Goal: Information Seeking & Learning: Check status

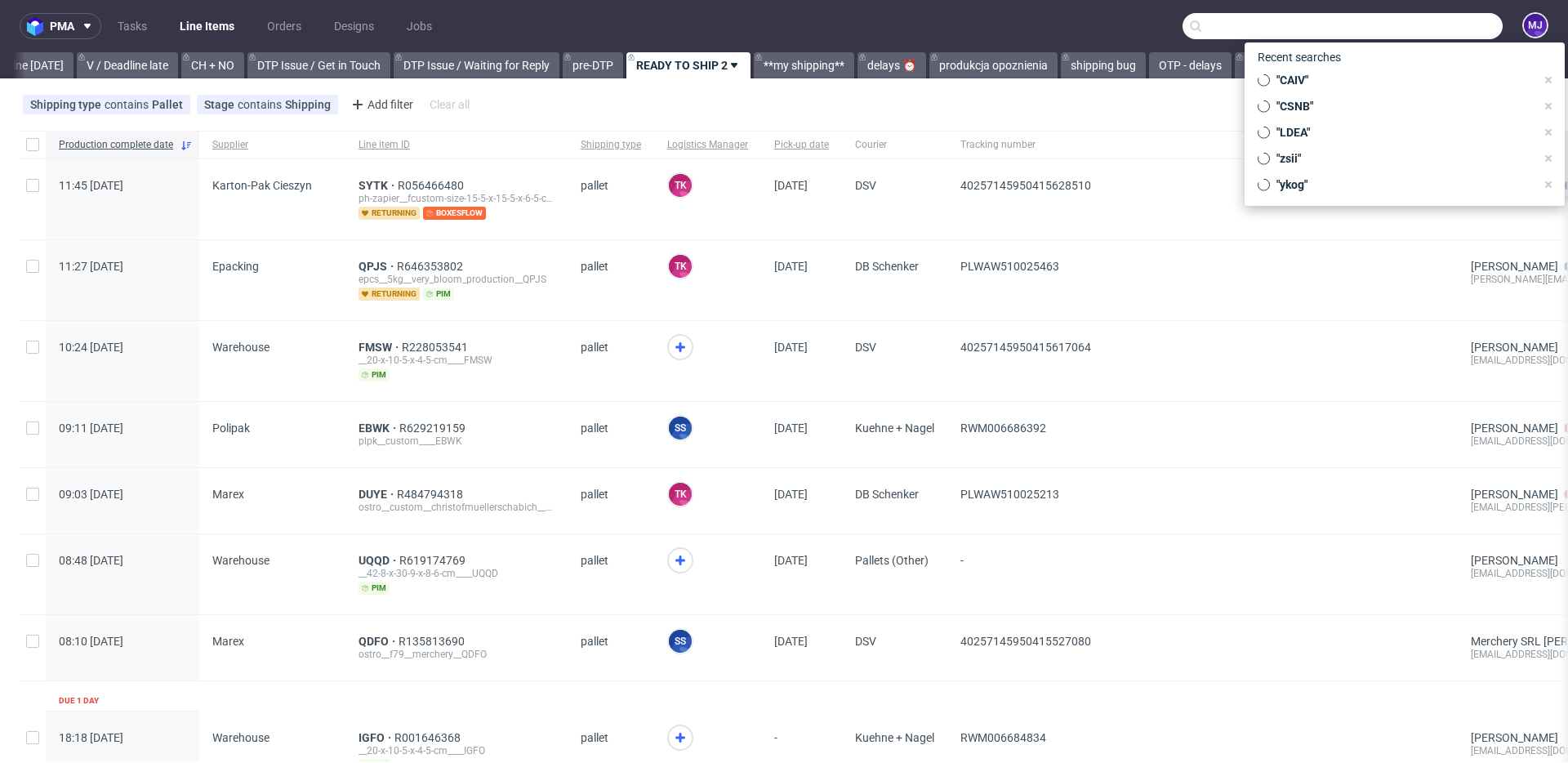
scroll to position [0, 2191]
click at [1431, 27] on input "text" at bounding box center [1342, 26] width 320 height 26
paste input "R884431197"
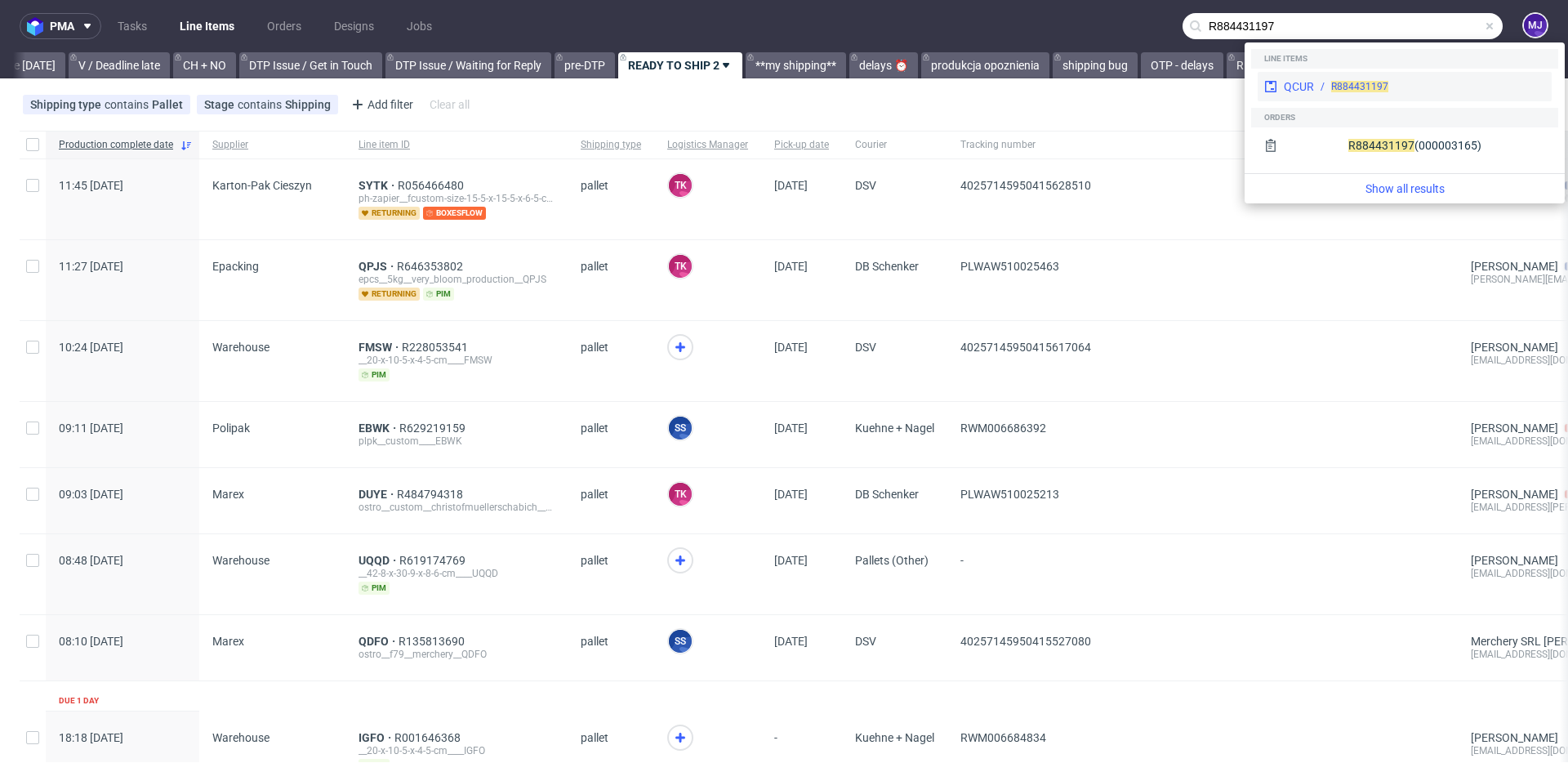
type input "R884431197"
click at [1308, 79] on div "QCUR" at bounding box center [1298, 86] width 30 height 16
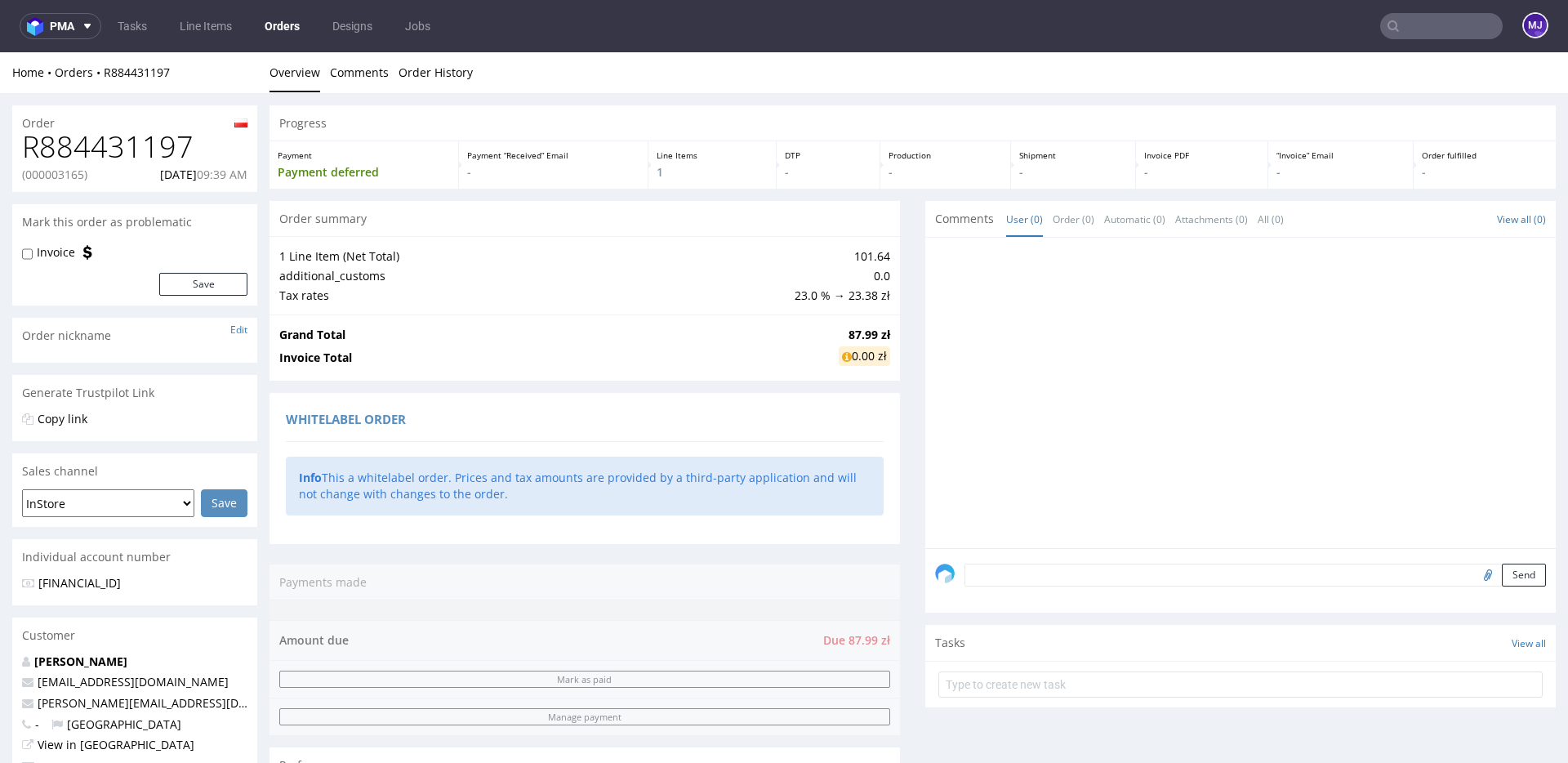
click at [72, 173] on p "(000003165)" at bounding box center [55, 174] width 65 height 16
copy p "000003165"
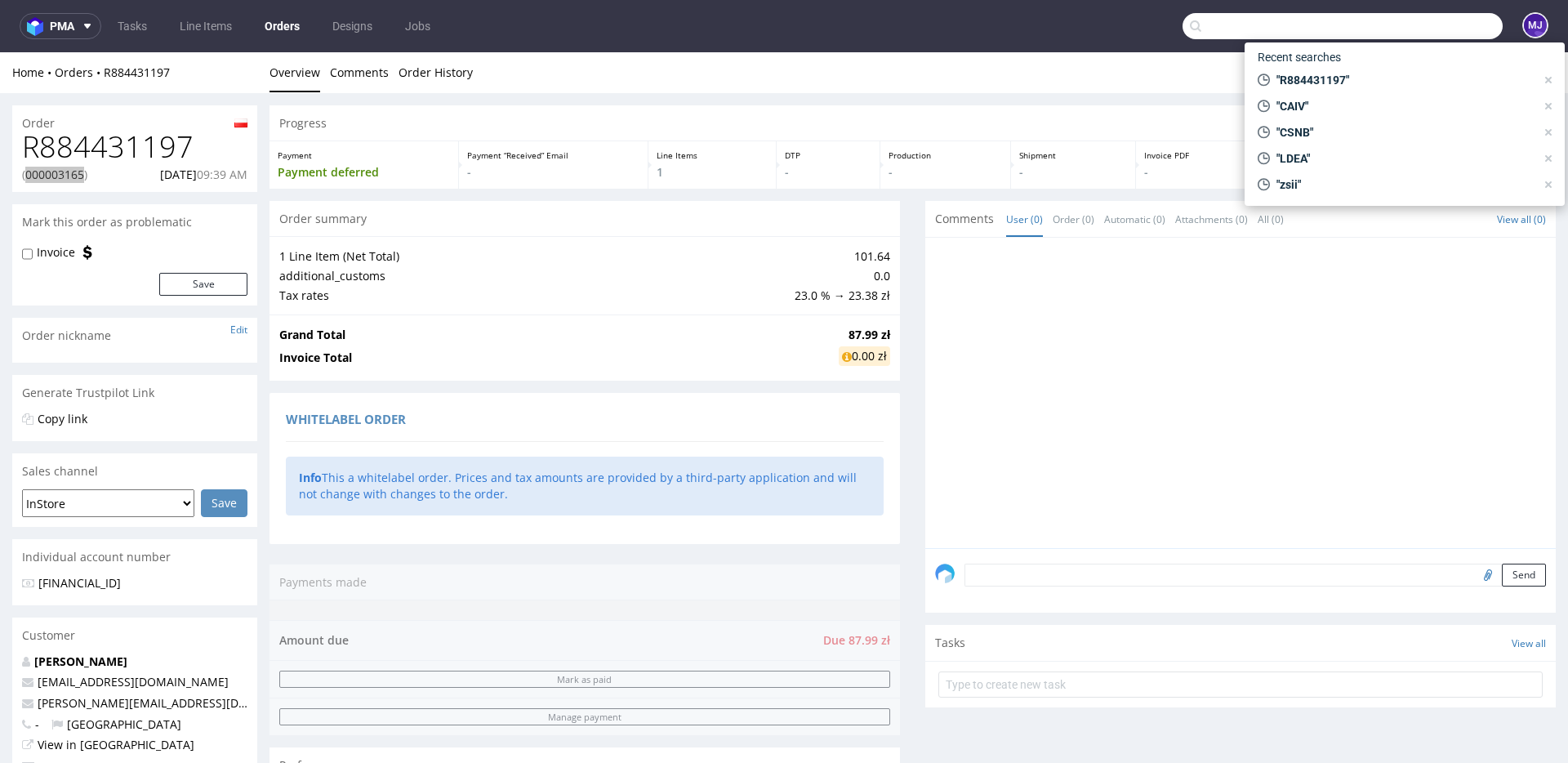
click at [1428, 34] on input "text" at bounding box center [1342, 26] width 320 height 26
paste input "R336394619"
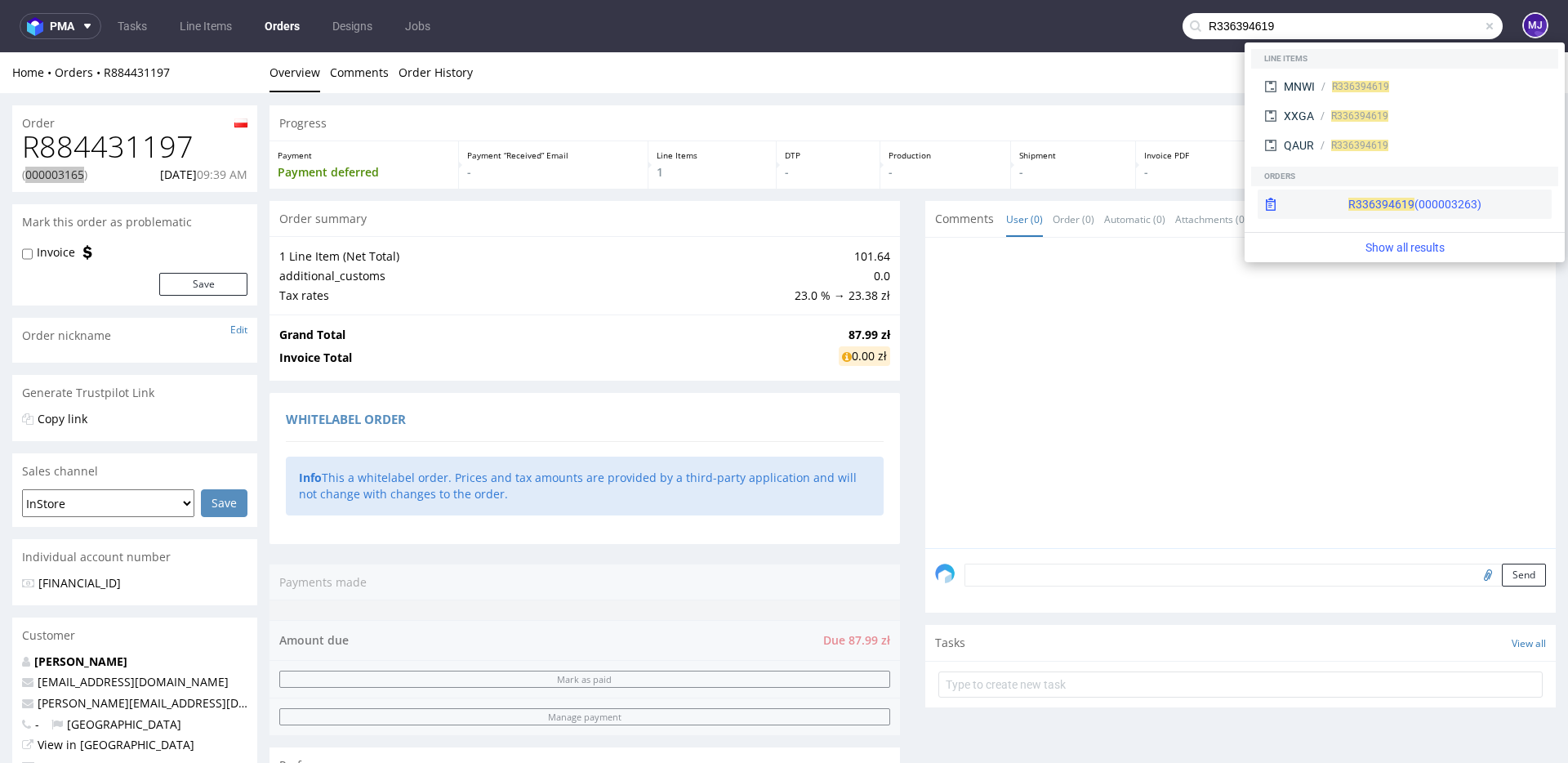
type input "R336394619"
click at [1348, 197] on span "R336394619" at bounding box center [1381, 203] width 66 height 13
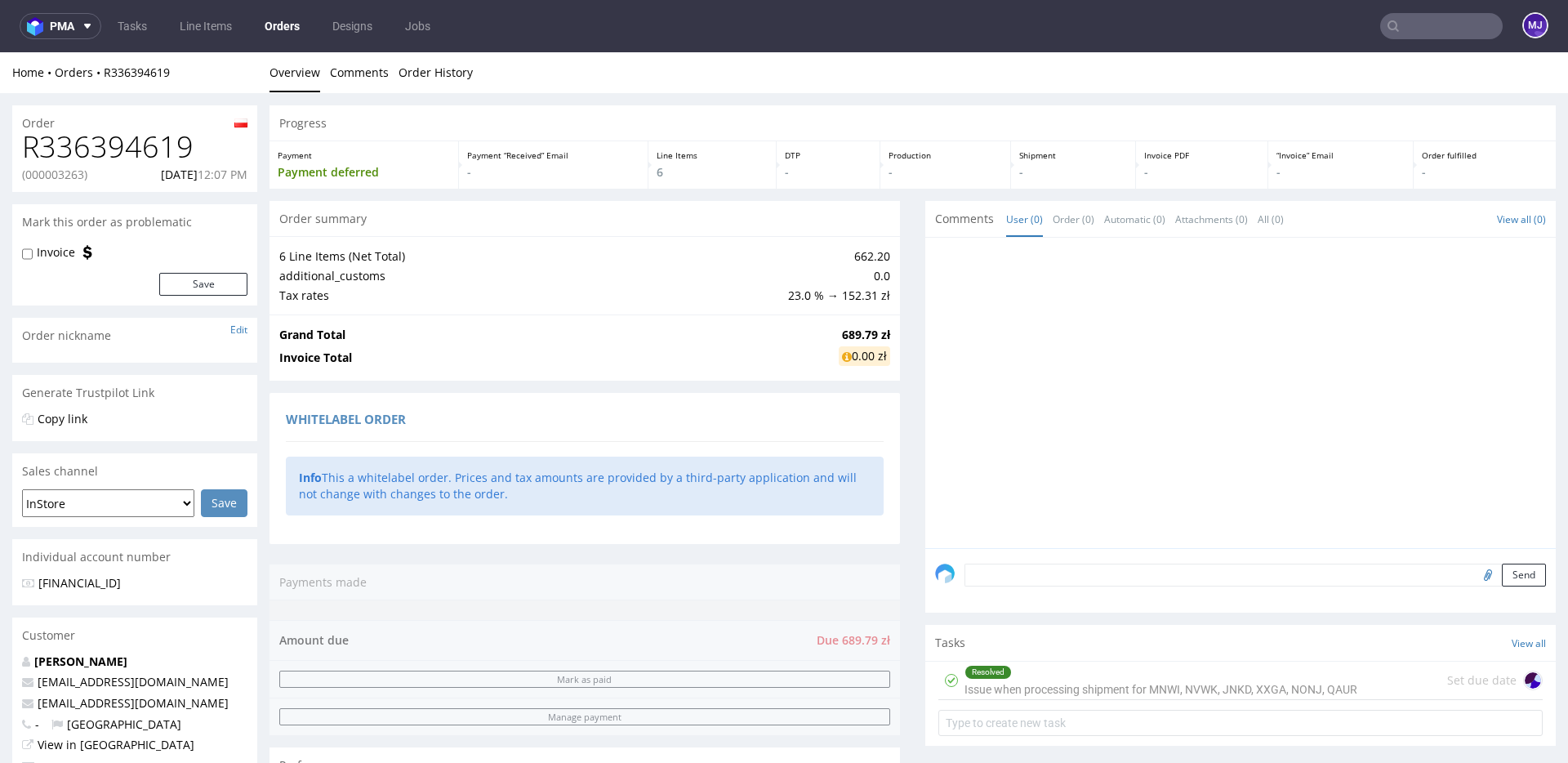
click at [51, 182] on div "R336394619 (000003263) 14.10.2025 12:07 PM" at bounding box center [134, 161] width 245 height 61
click at [58, 178] on p "(000003263)" at bounding box center [55, 174] width 65 height 16
copy p "000003263"
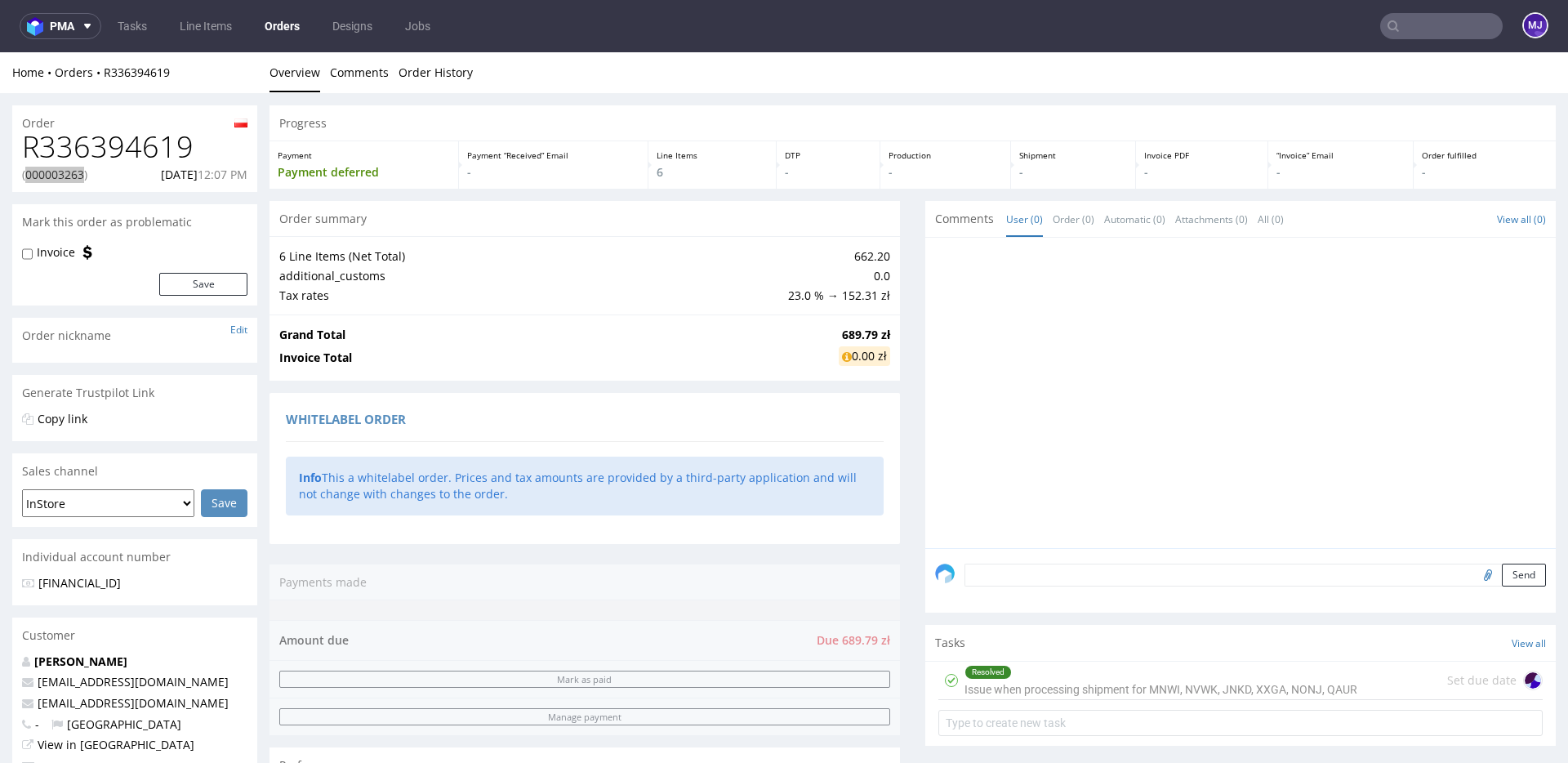
click at [1428, 26] on input "text" at bounding box center [1441, 26] width 122 height 26
paste input "R889764831"
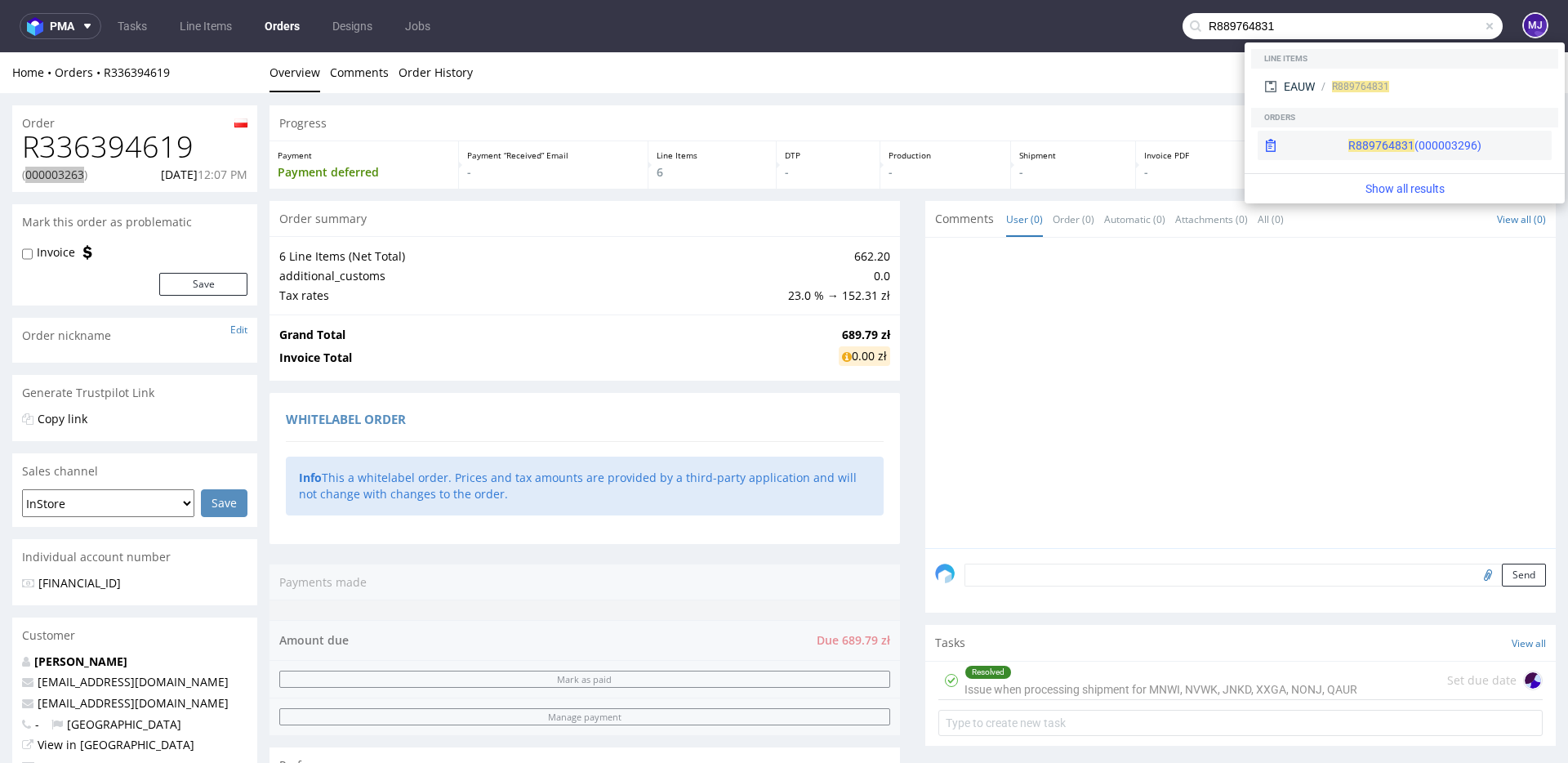
type input "R889764831"
click at [1348, 139] on span "R889764831" at bounding box center [1381, 145] width 66 height 13
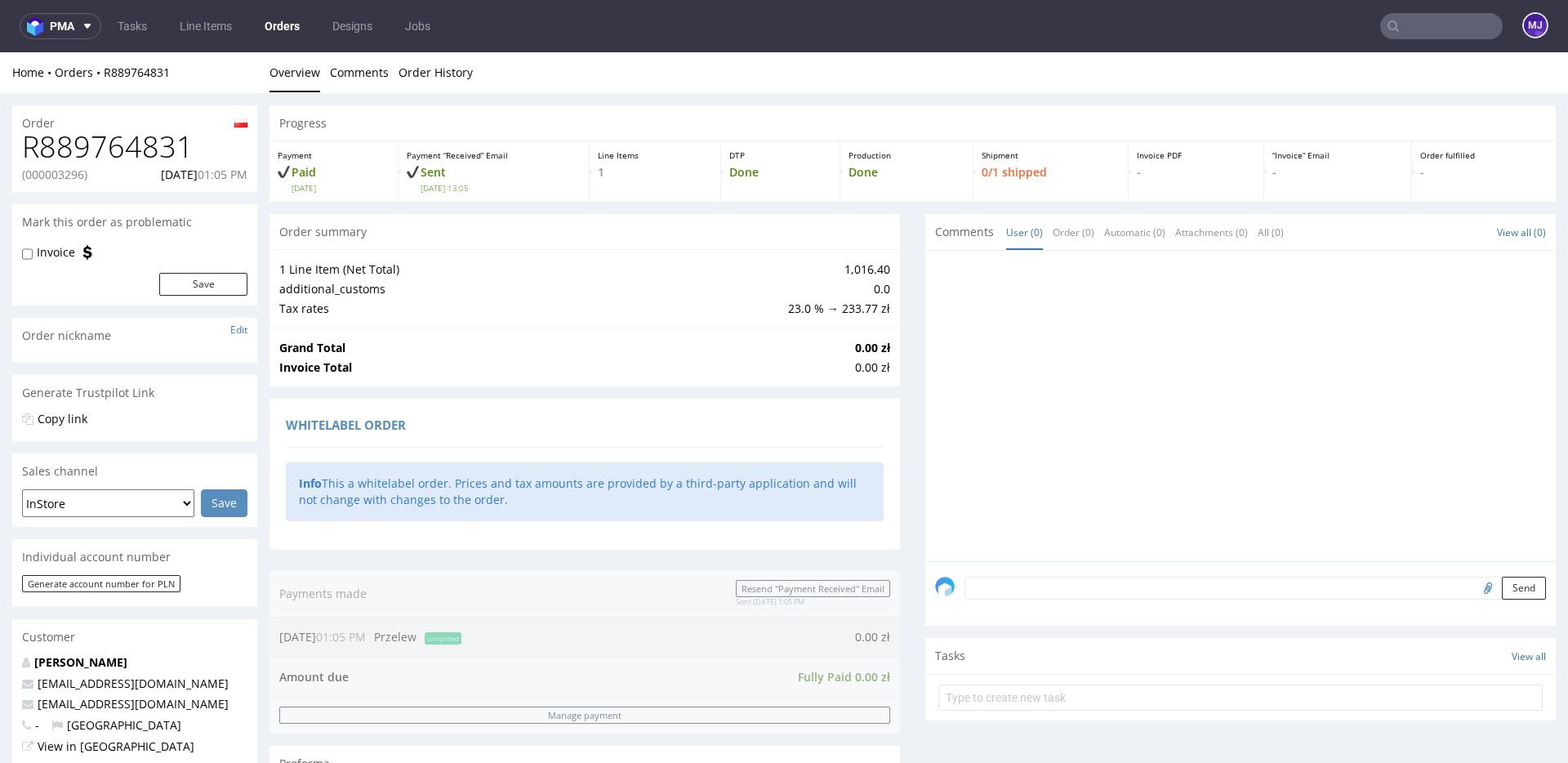
click at [75, 175] on p "(000003296)" at bounding box center [55, 174] width 65 height 16
click at [75, 174] on p "(000003296)" at bounding box center [55, 174] width 65 height 16
copy p "000003296"
click at [1430, 27] on input "text" at bounding box center [1441, 26] width 122 height 26
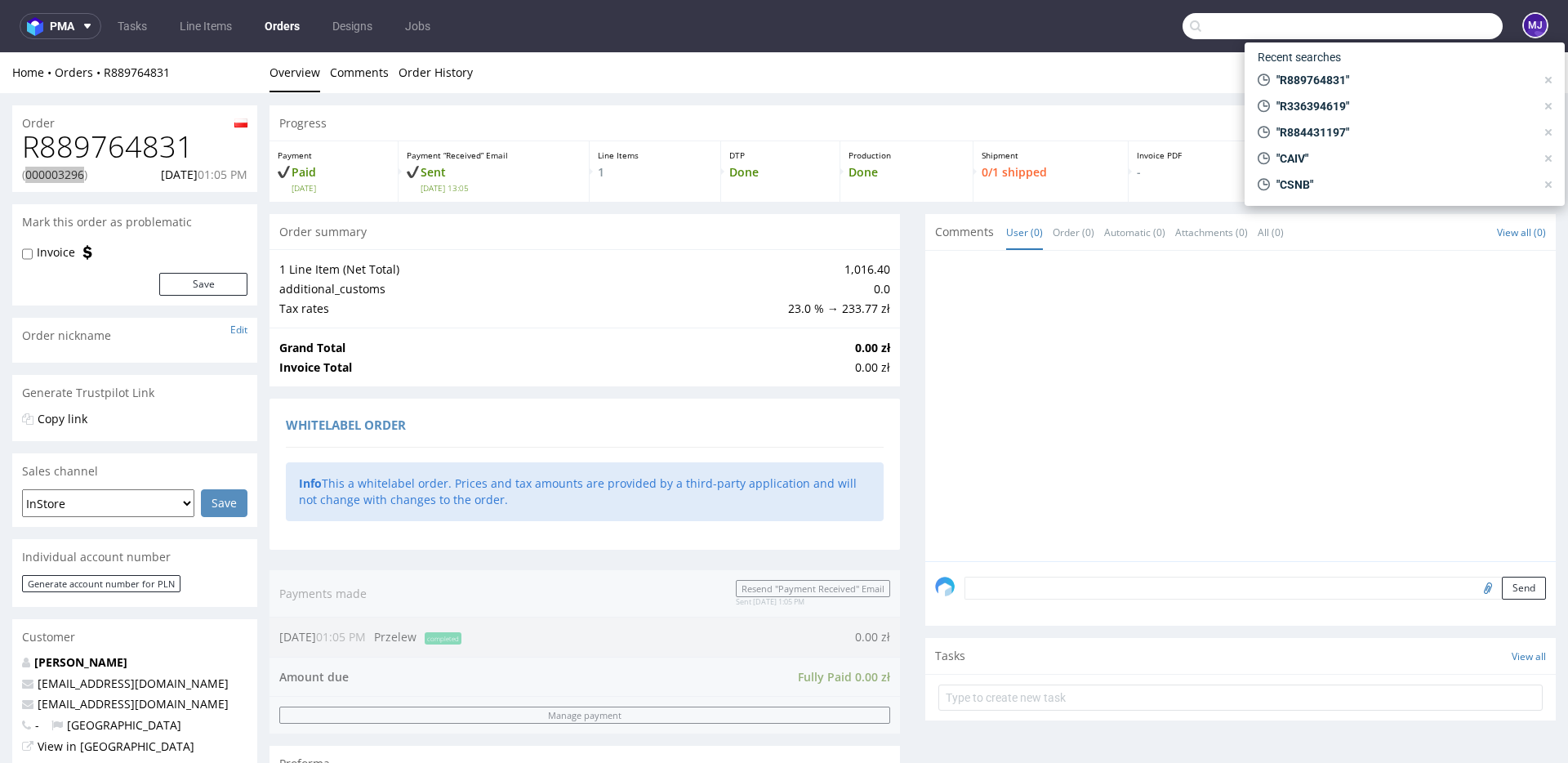
paste input "R771076892"
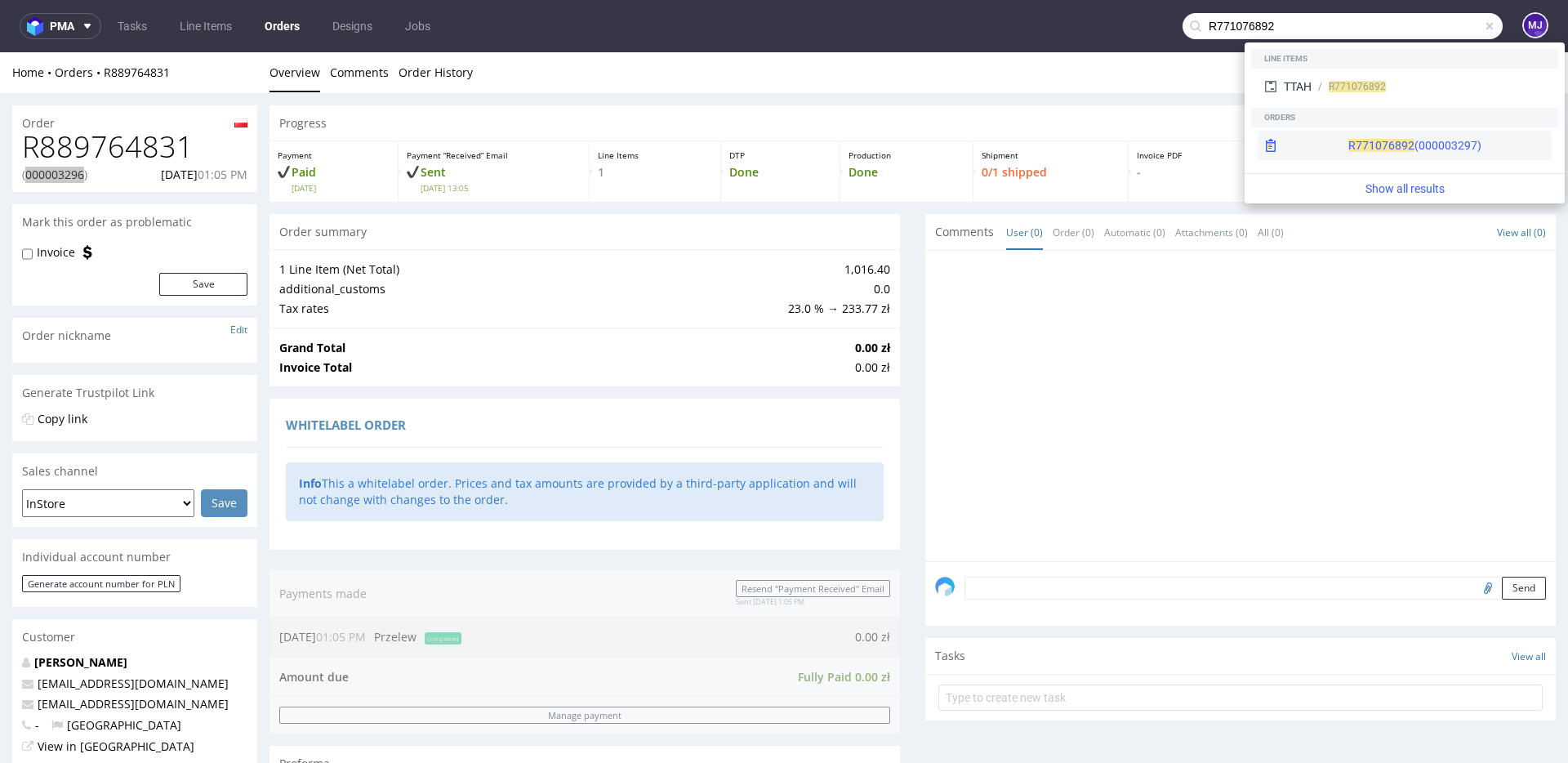
type input "R771076892"
click at [1348, 141] on span "R771076892" at bounding box center [1381, 145] width 66 height 13
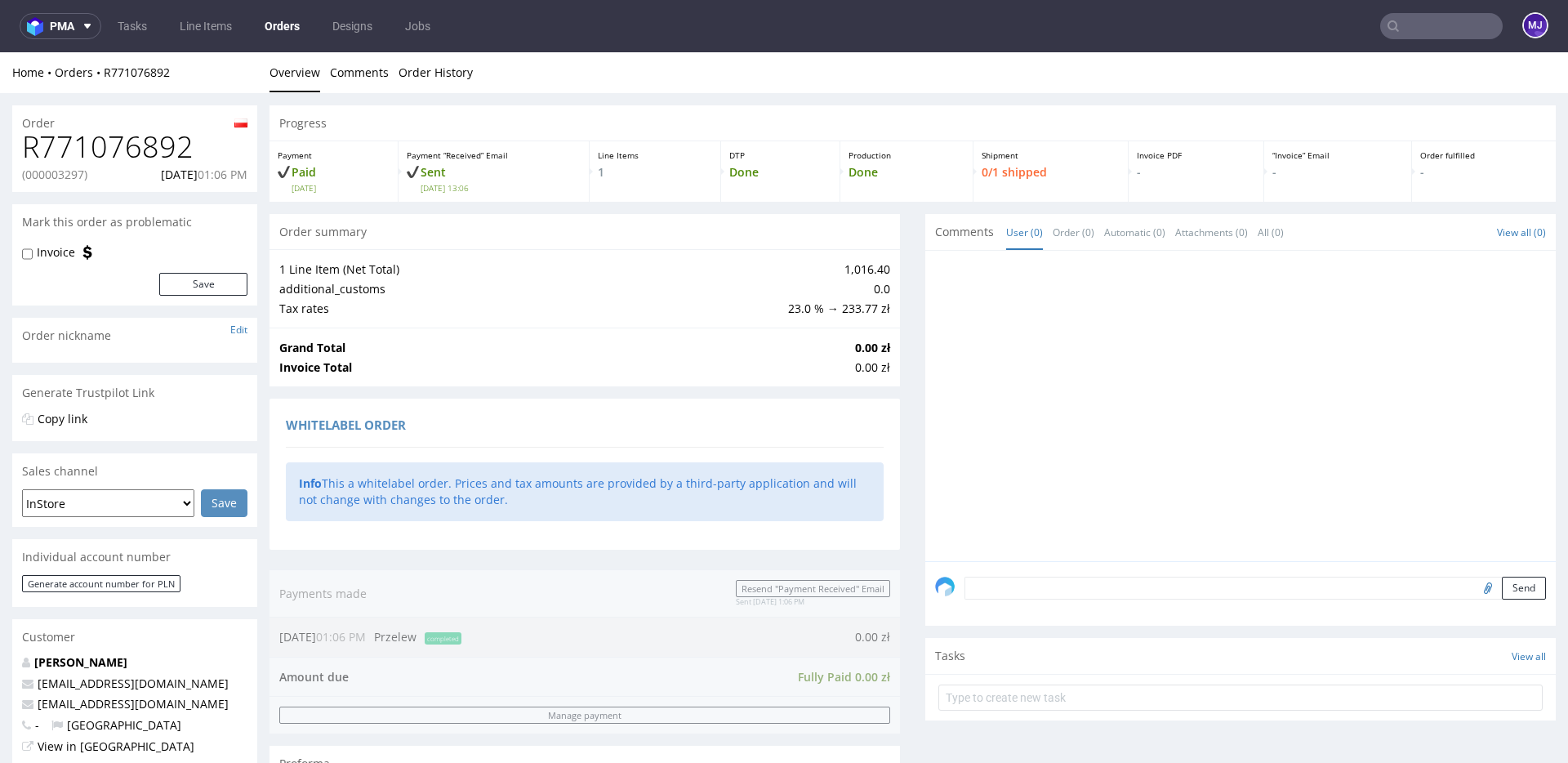
click at [70, 177] on p "(000003297)" at bounding box center [55, 174] width 65 height 16
copy p "000003297"
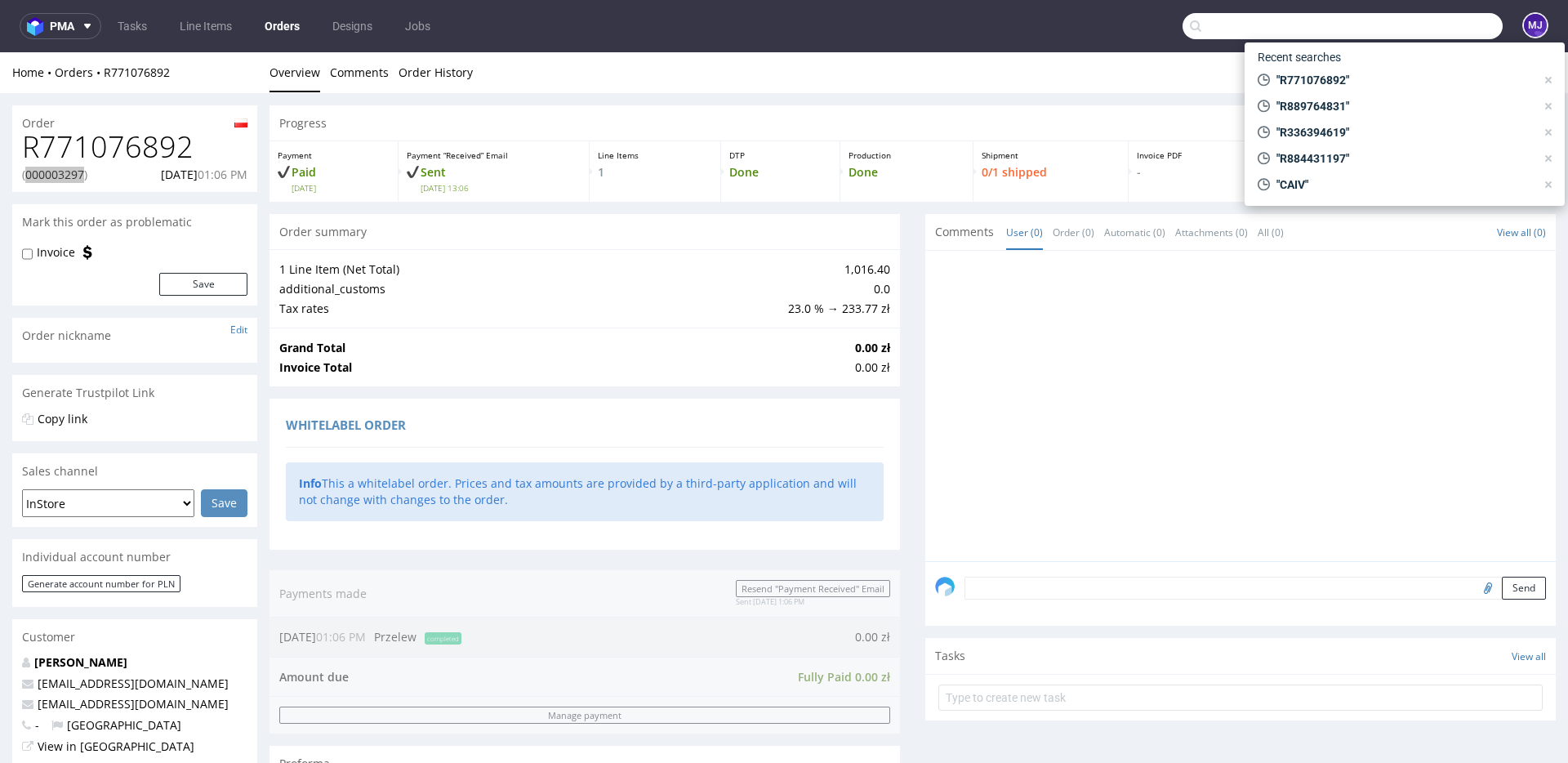
click at [1417, 28] on input "text" at bounding box center [1342, 26] width 320 height 26
paste input "R458747795"
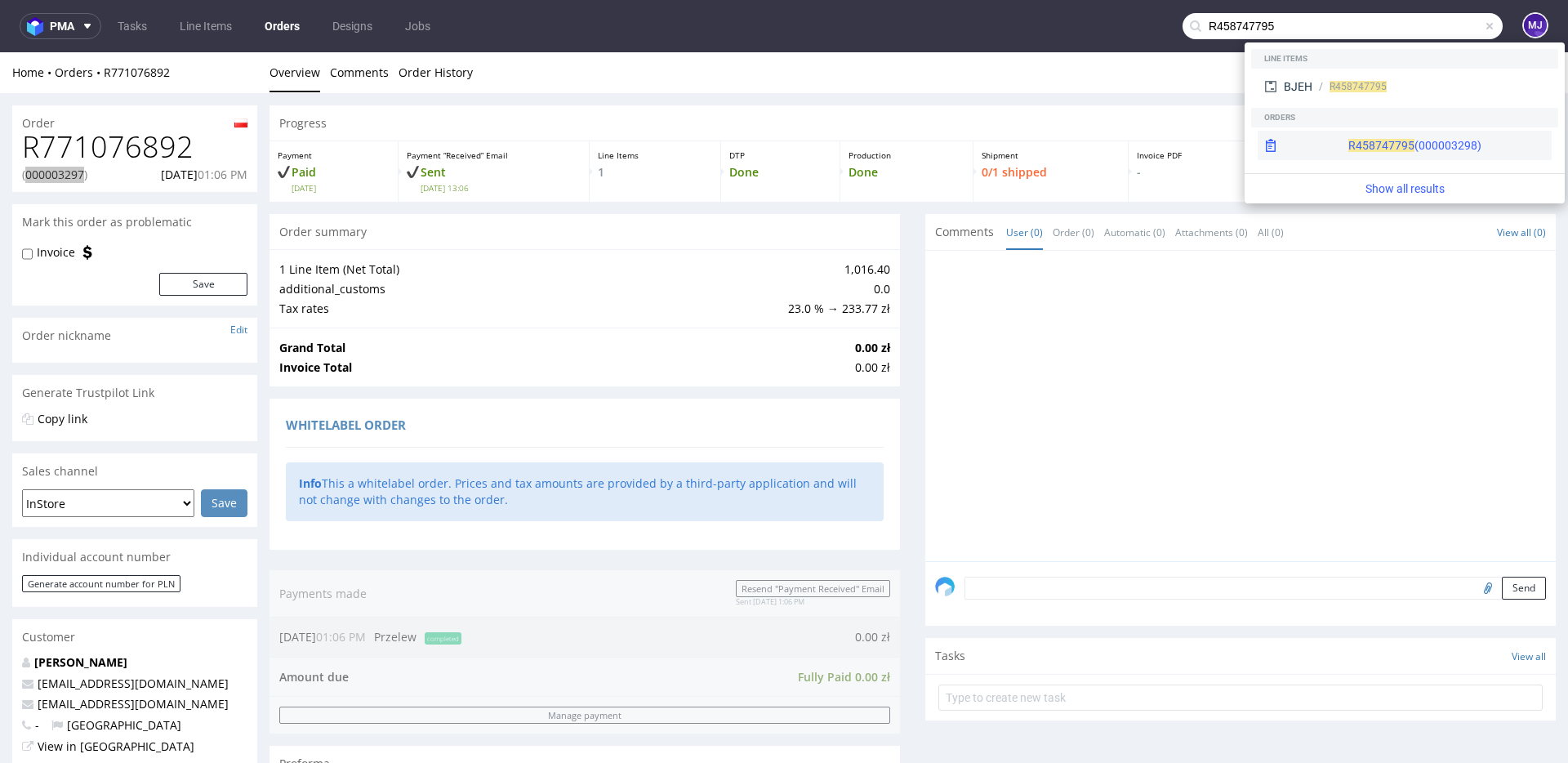
type input "R458747795"
click at [1348, 149] on span "R458747795" at bounding box center [1381, 145] width 66 height 13
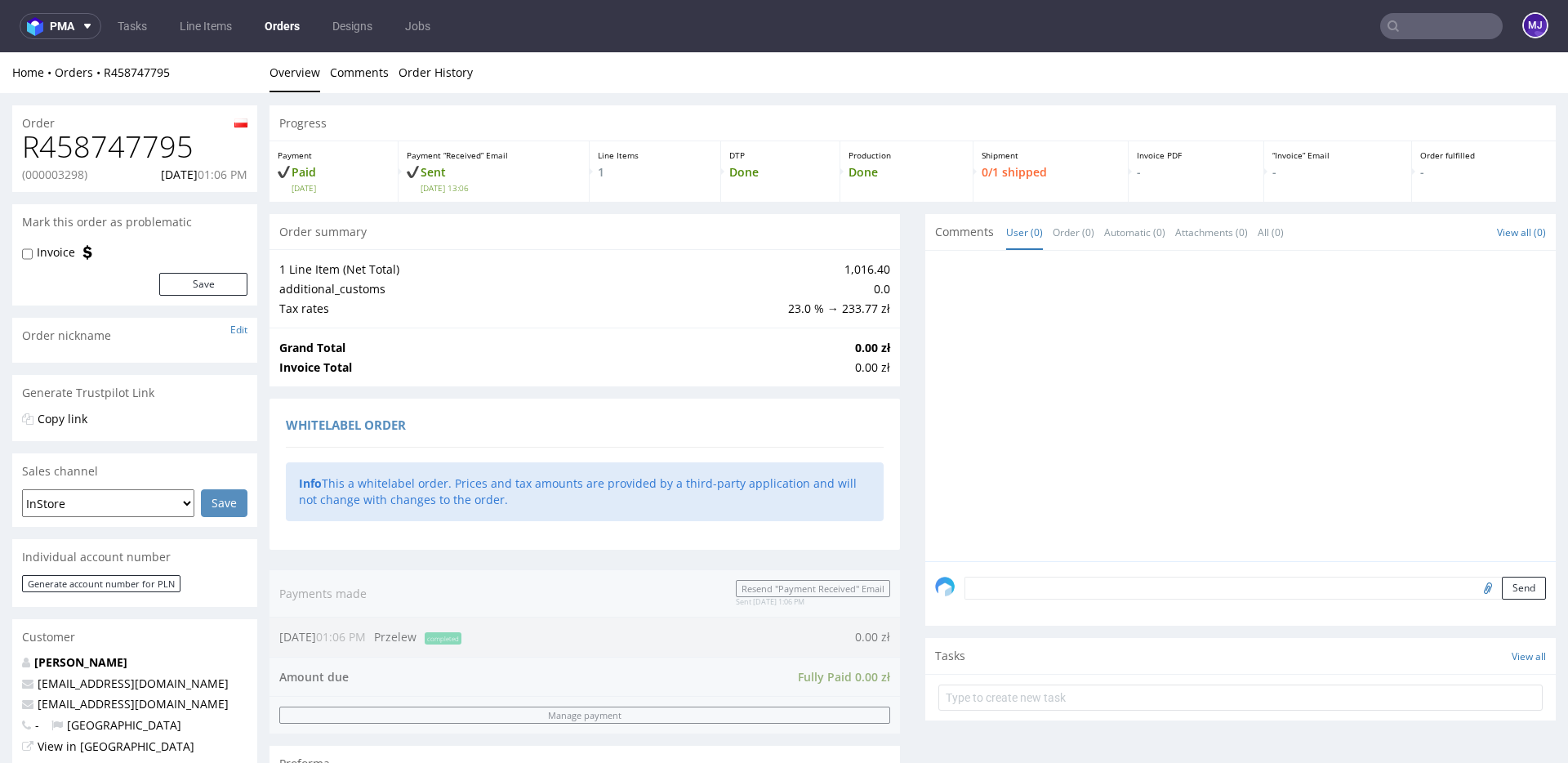
click at [75, 173] on p "(000003298)" at bounding box center [55, 174] width 65 height 16
copy p "000003298"
click at [1400, 19] on input "text" at bounding box center [1441, 26] width 122 height 26
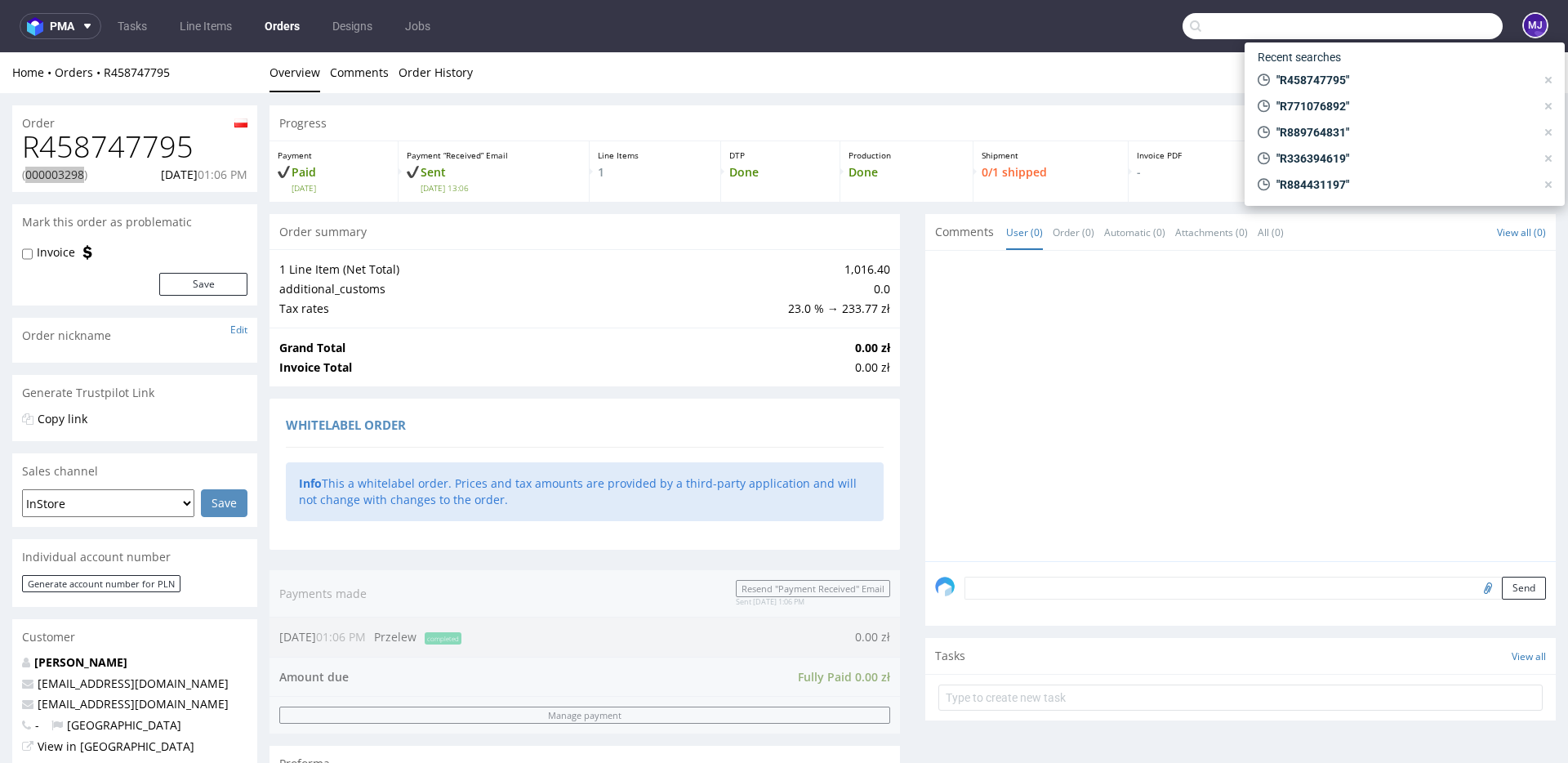
click at [1400, 19] on input "text" at bounding box center [1342, 26] width 320 height 26
paste input "R716874881"
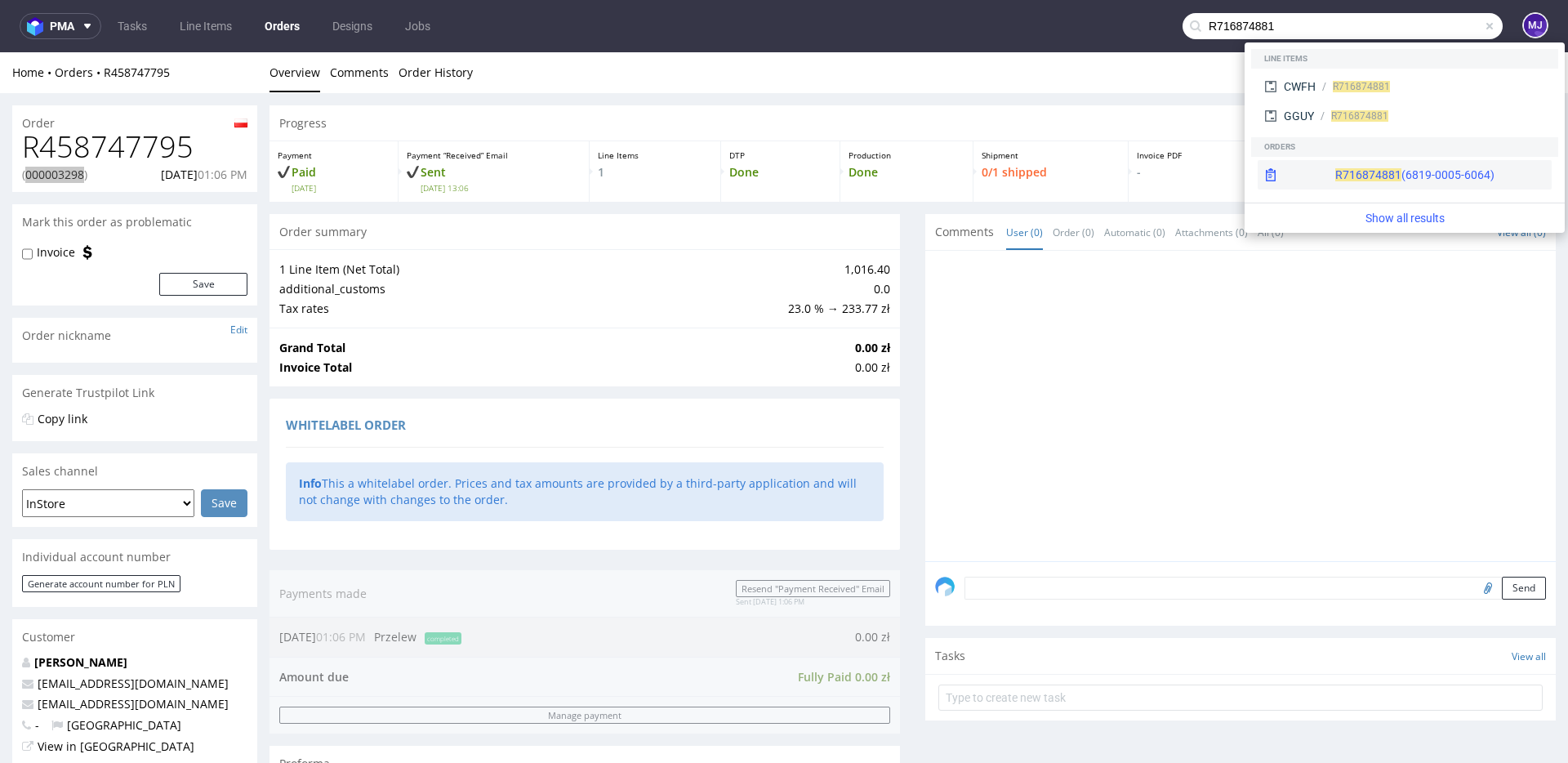
type input "R716874881"
click at [1335, 176] on span "R716874881" at bounding box center [1367, 174] width 66 height 13
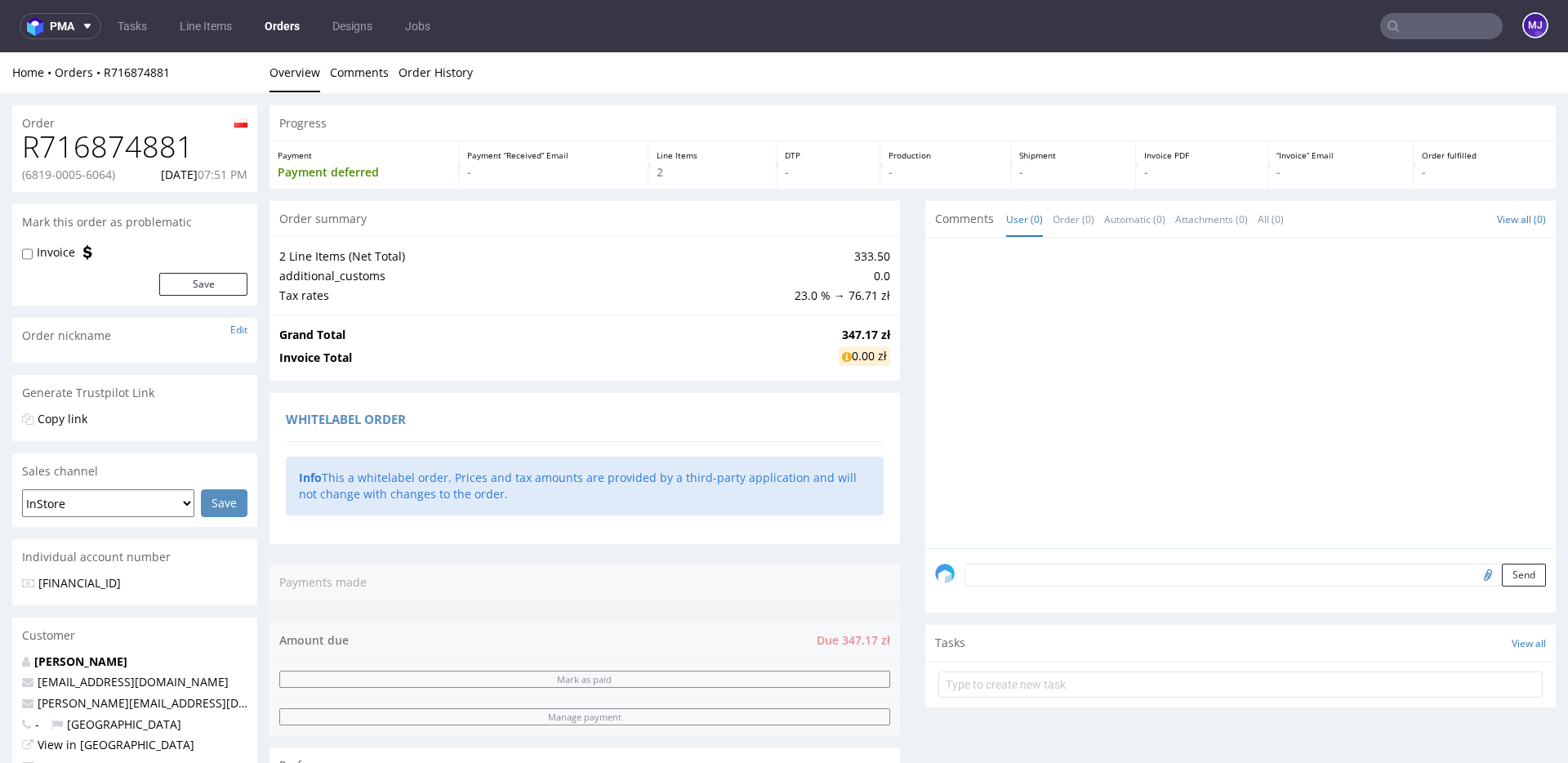
click at [104, 174] on p "(6819-0005-6064)" at bounding box center [69, 174] width 93 height 16
drag, startPoint x: 104, startPoint y: 174, endPoint x: 36, endPoint y: 174, distance: 68.0
click at [36, 174] on p "(6819-0005-6064)" at bounding box center [69, 174] width 93 height 16
copy p "6819-0005-6064"
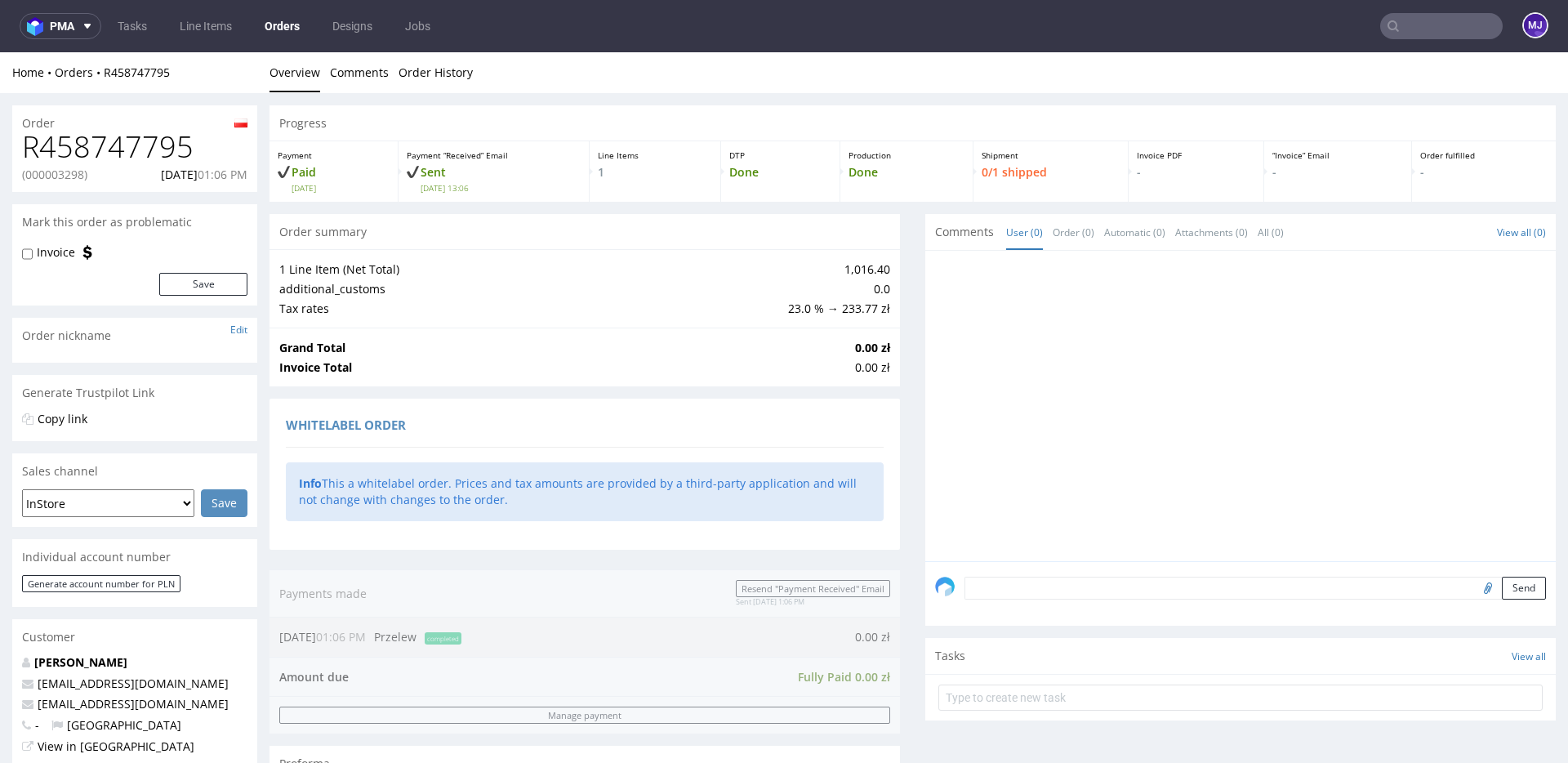
click at [1446, 27] on input "text" at bounding box center [1441, 26] width 122 height 26
paste input "000003165"
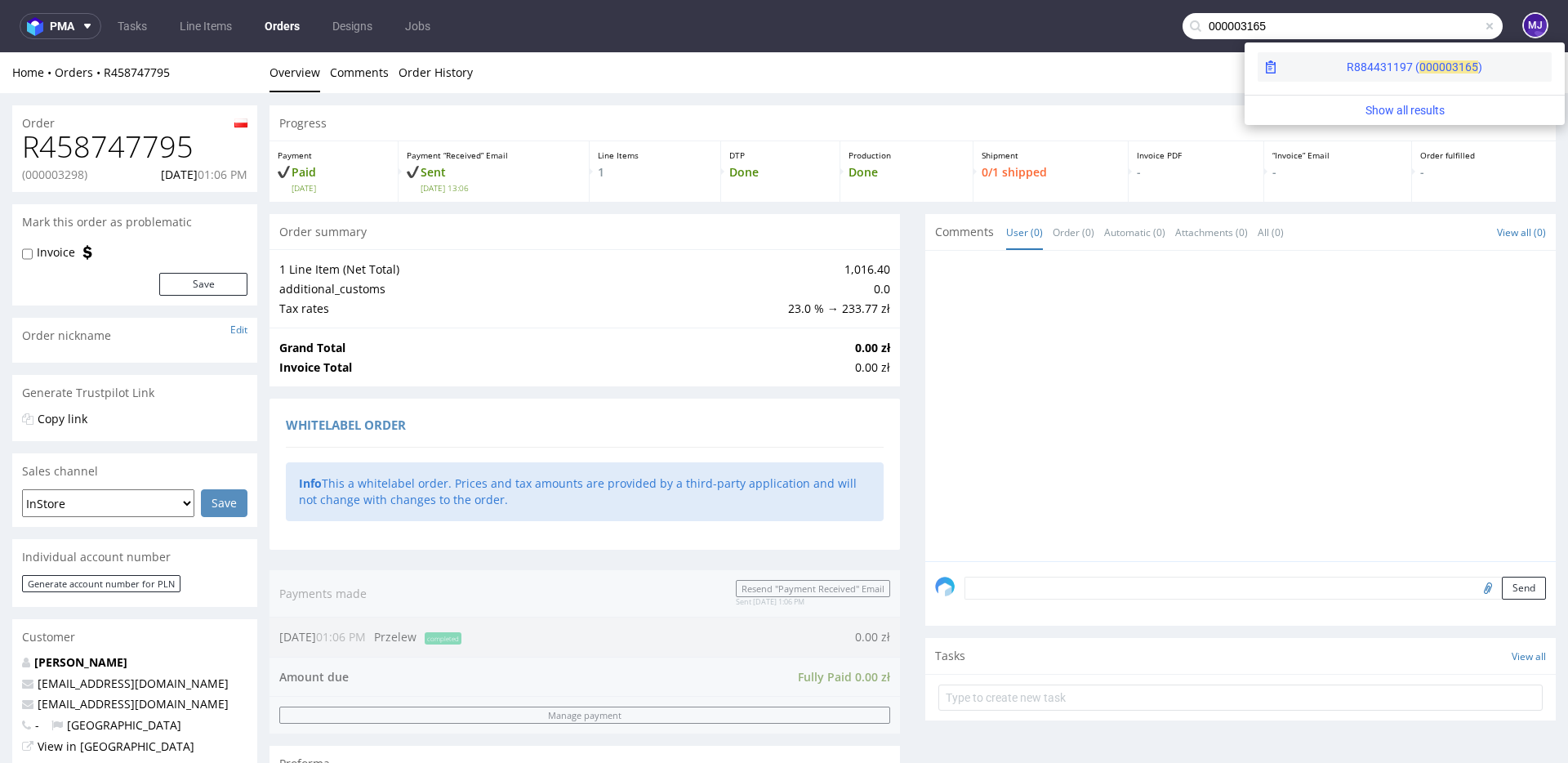
type input "000003165"
click at [1347, 65] on div "R884431197 ( 00000" at bounding box center [1399, 66] width 105 height 16
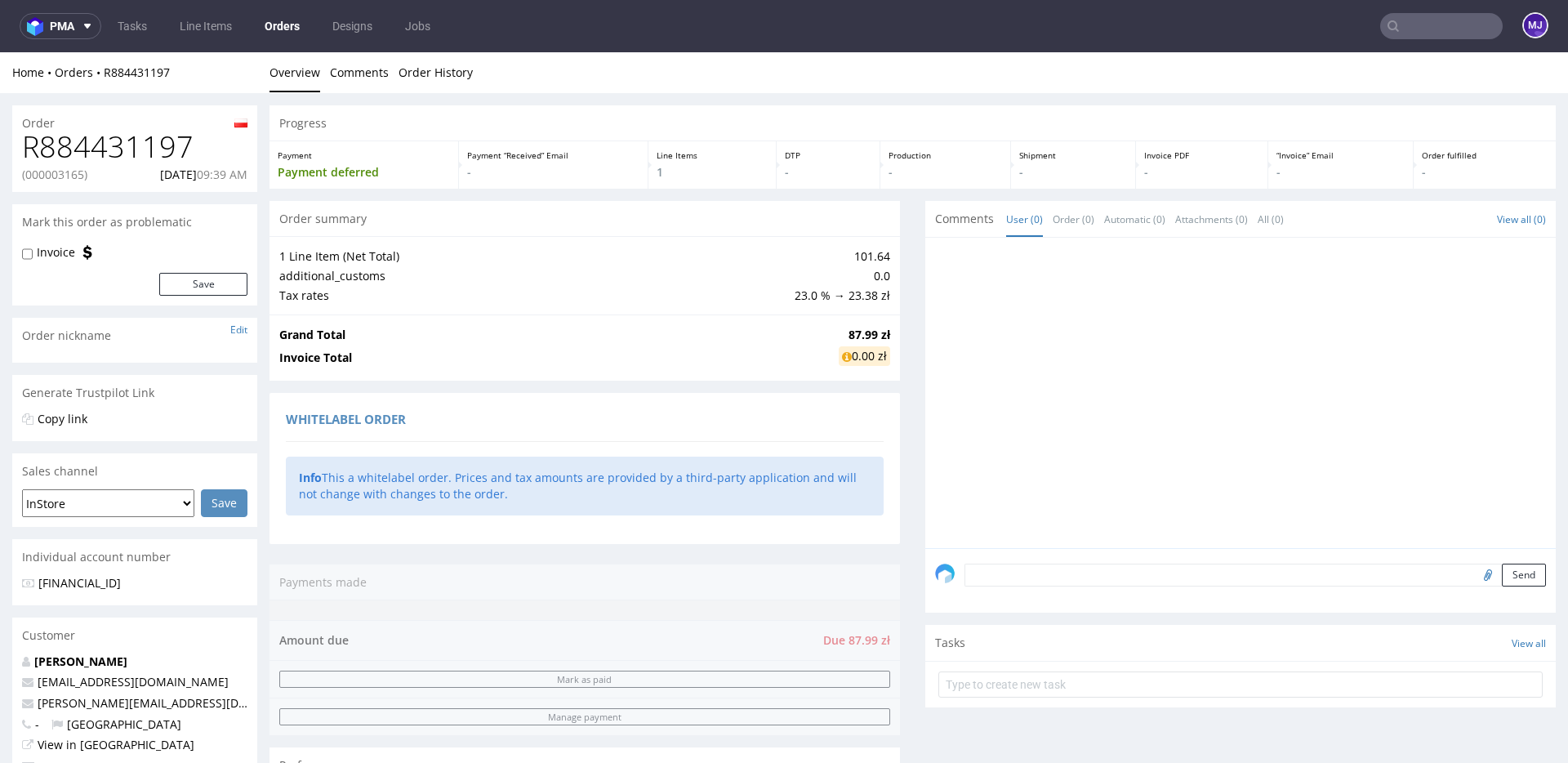
click at [498, 362] on td "Invoice Total" at bounding box center [556, 357] width 555 height 27
click at [1020, 75] on ul "Overview Comments Order History" at bounding box center [912, 72] width 1286 height 16
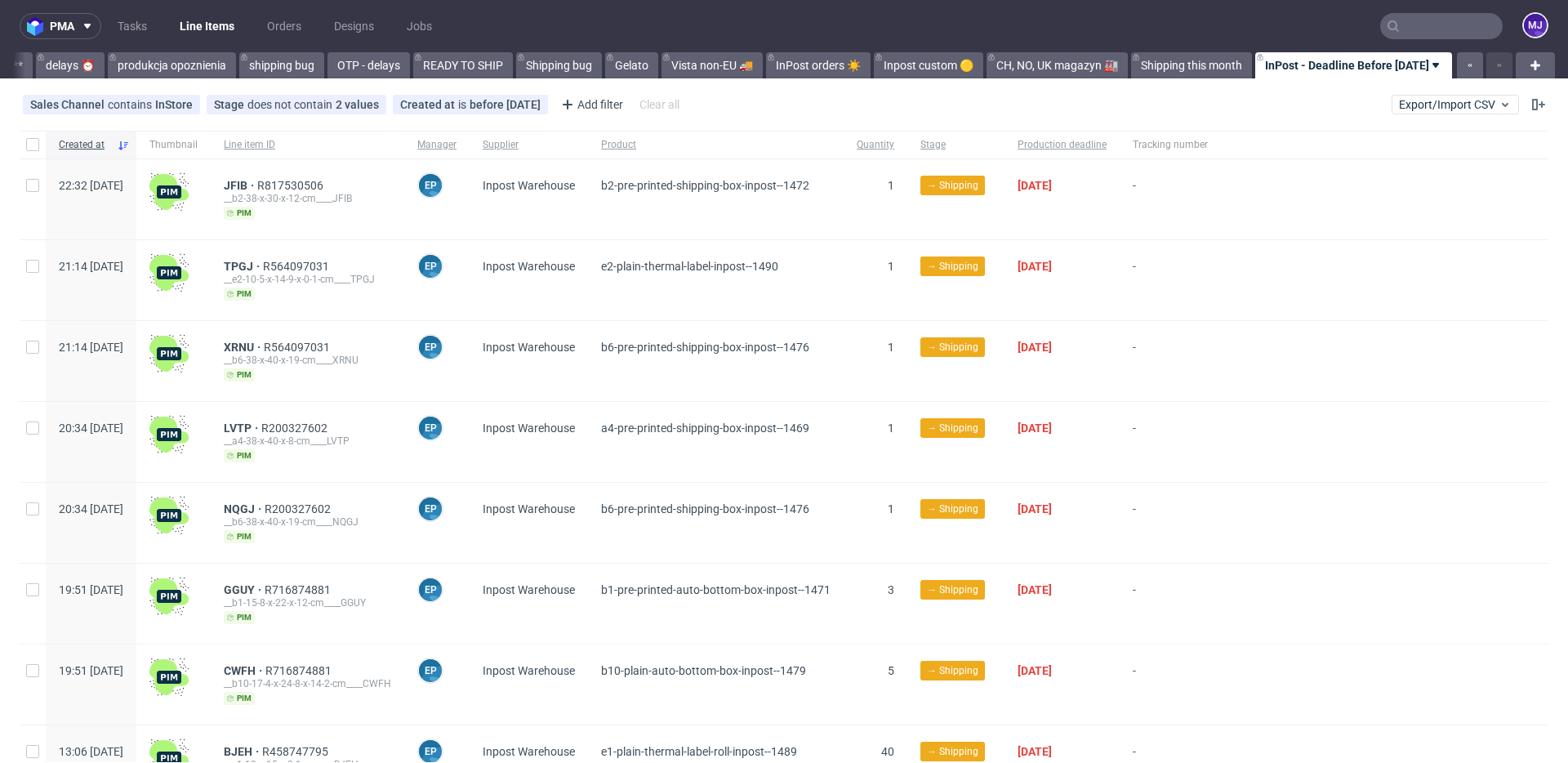
click at [1060, 105] on div "Sales Channel contains InStore Stage does not contain 2 values Shipped, Cancell…" at bounding box center [784, 105] width 1568 height 40
click at [579, 105] on div "Add filter" at bounding box center [590, 104] width 71 height 26
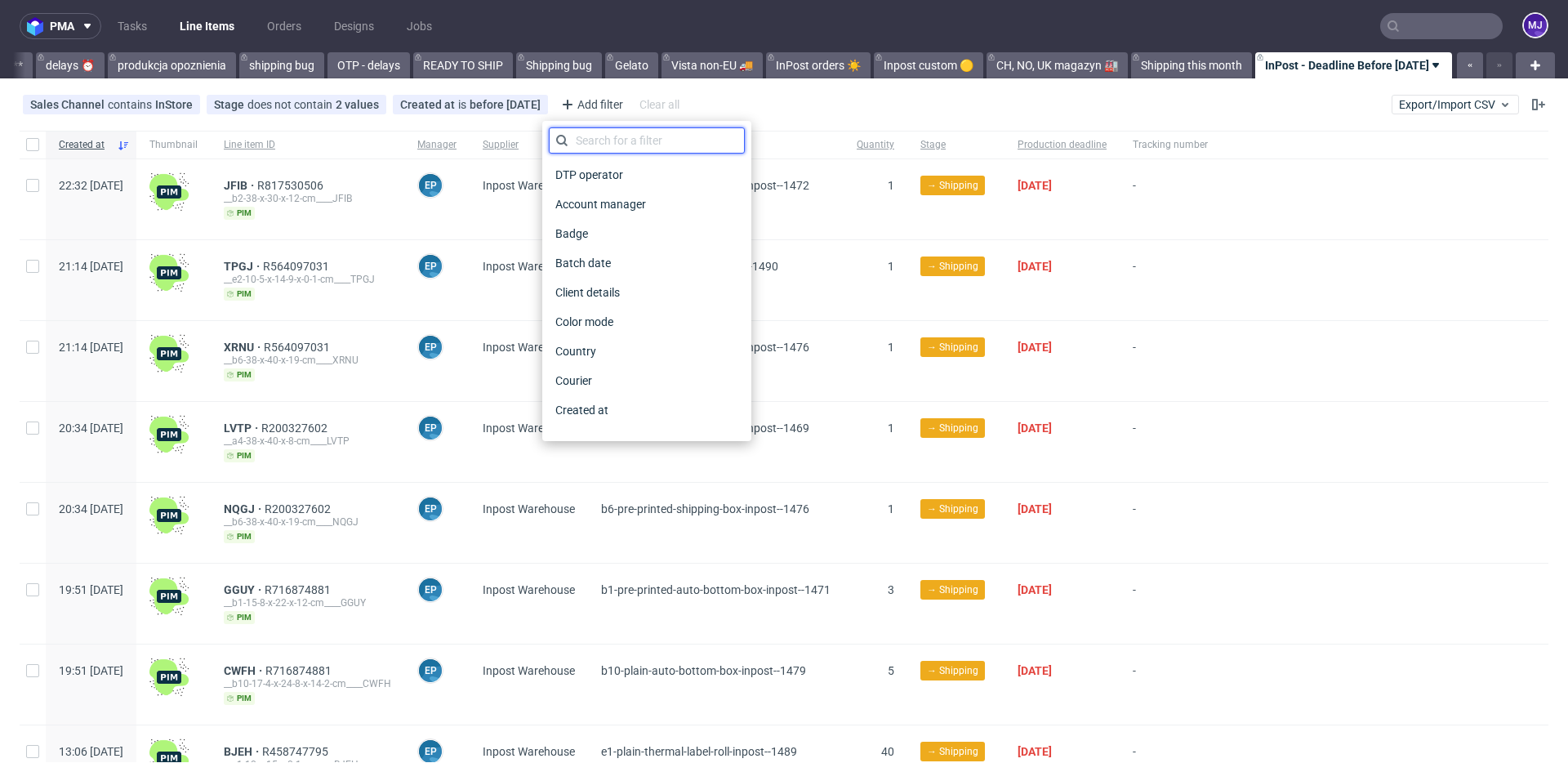
click at [694, 133] on input "text" at bounding box center [647, 140] width 196 height 26
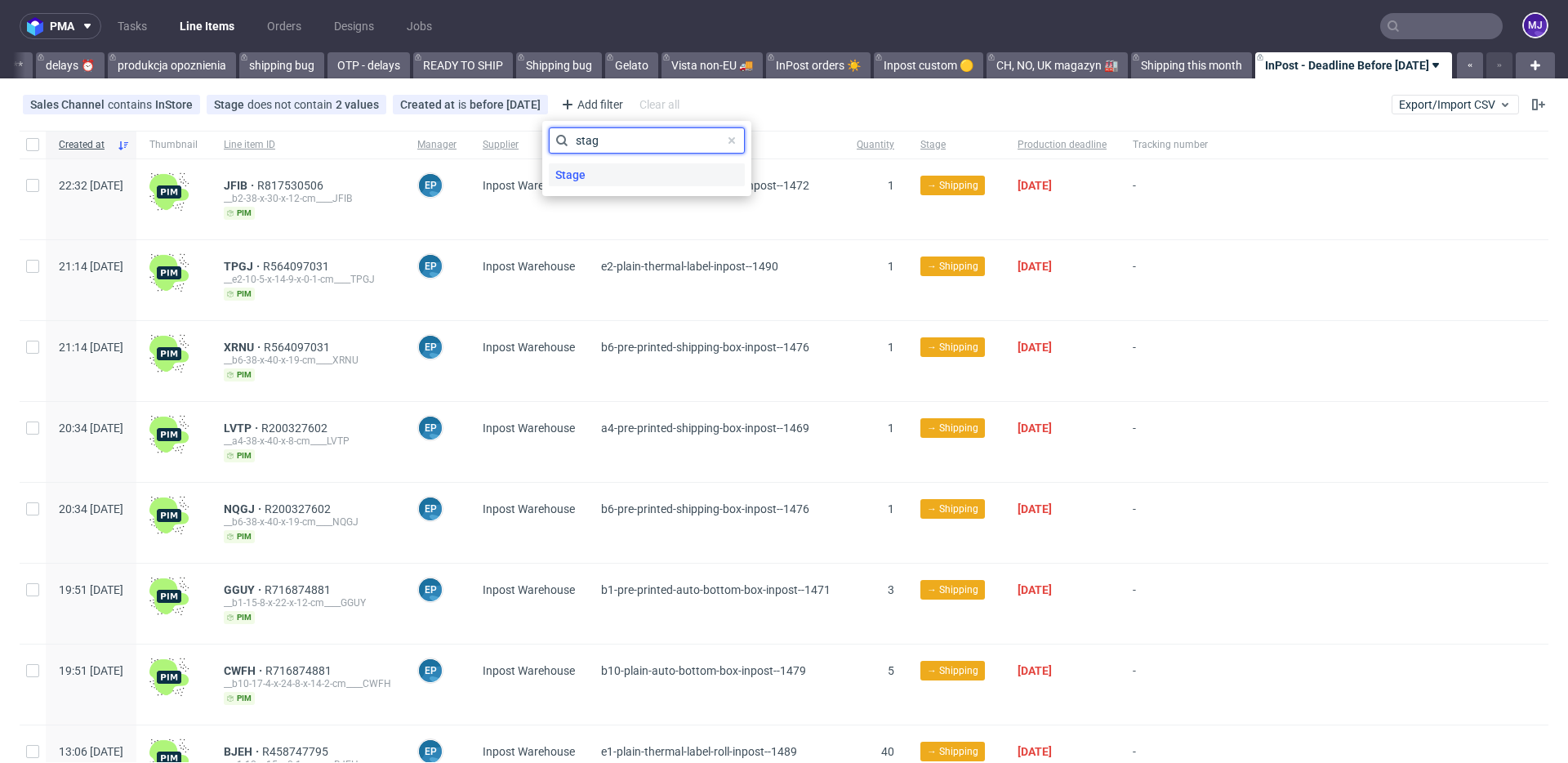
type input "stag"
click at [673, 177] on div "Stage" at bounding box center [647, 175] width 196 height 23
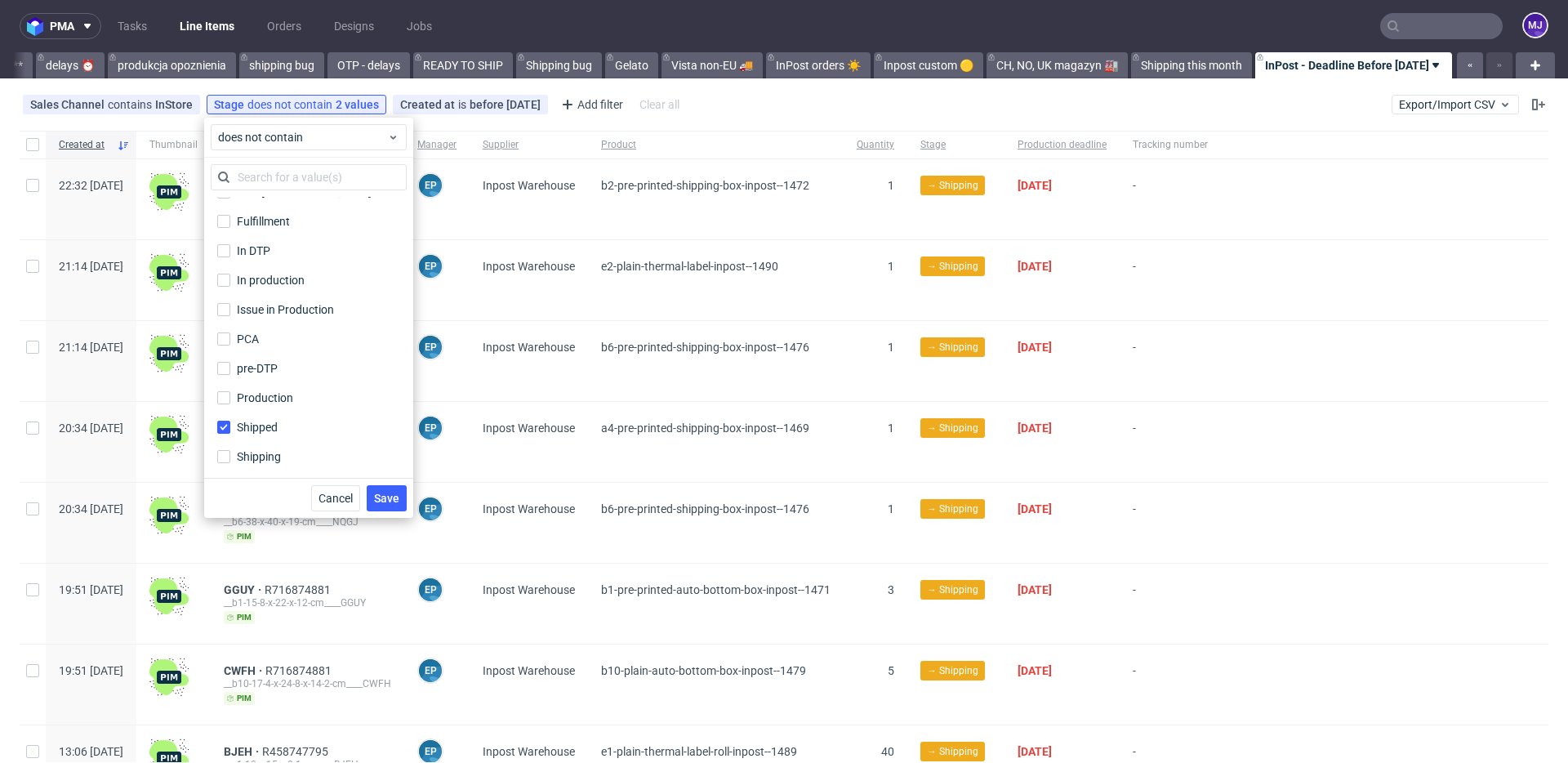
scroll to position [107, 0]
click at [223, 456] on input "Shipping" at bounding box center [223, 456] width 13 height 13
checkbox input "true"
click at [222, 429] on input "Shipped" at bounding box center [223, 427] width 13 height 13
checkbox input "false"
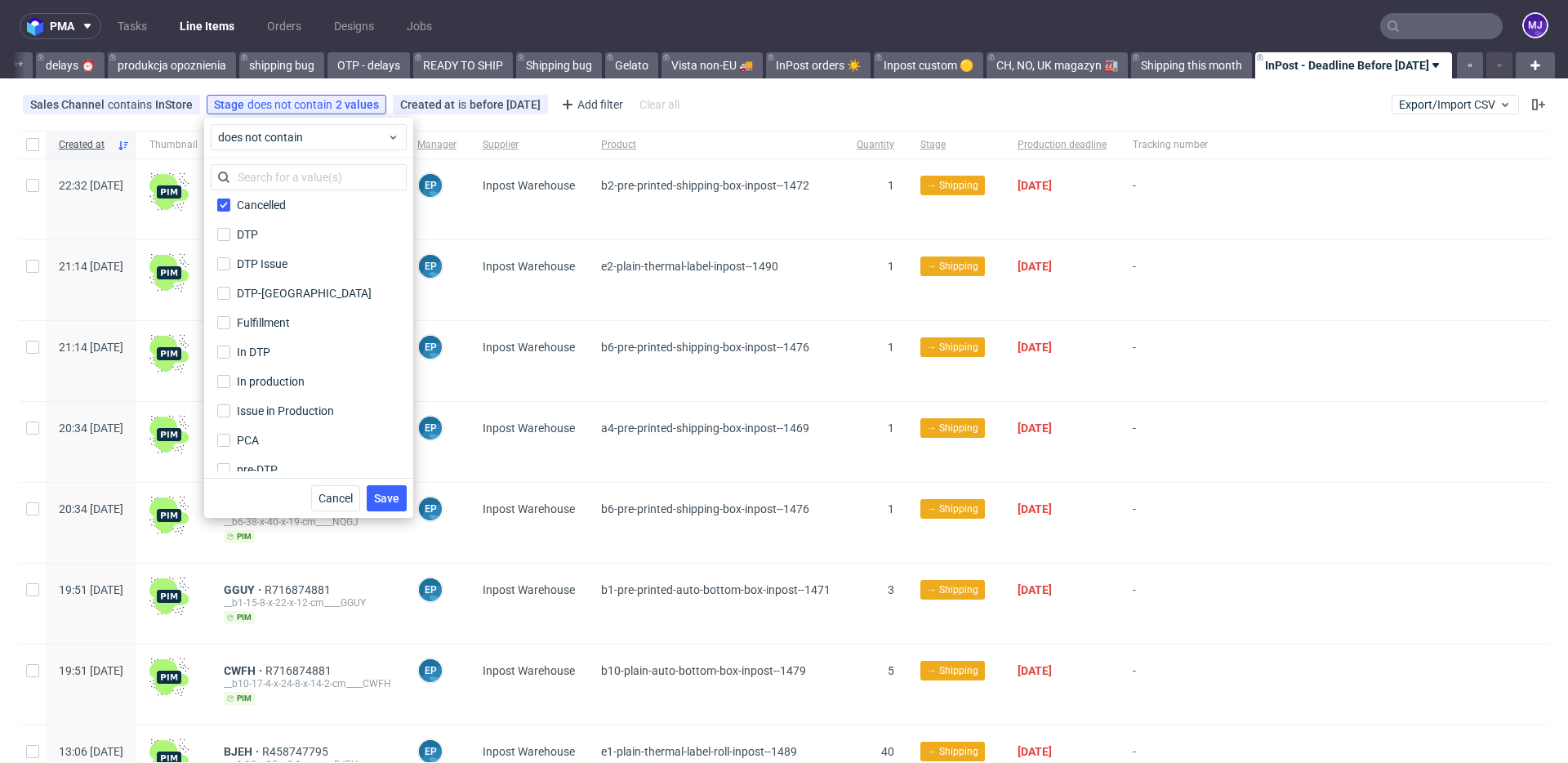
scroll to position [0, 0]
click at [225, 209] on input "Cancelled" at bounding box center [223, 211] width 13 height 13
click at [226, 213] on input "Cancelled" at bounding box center [223, 211] width 13 height 13
checkbox input "true"
click at [226, 239] on input "DTP" at bounding box center [223, 240] width 13 height 13
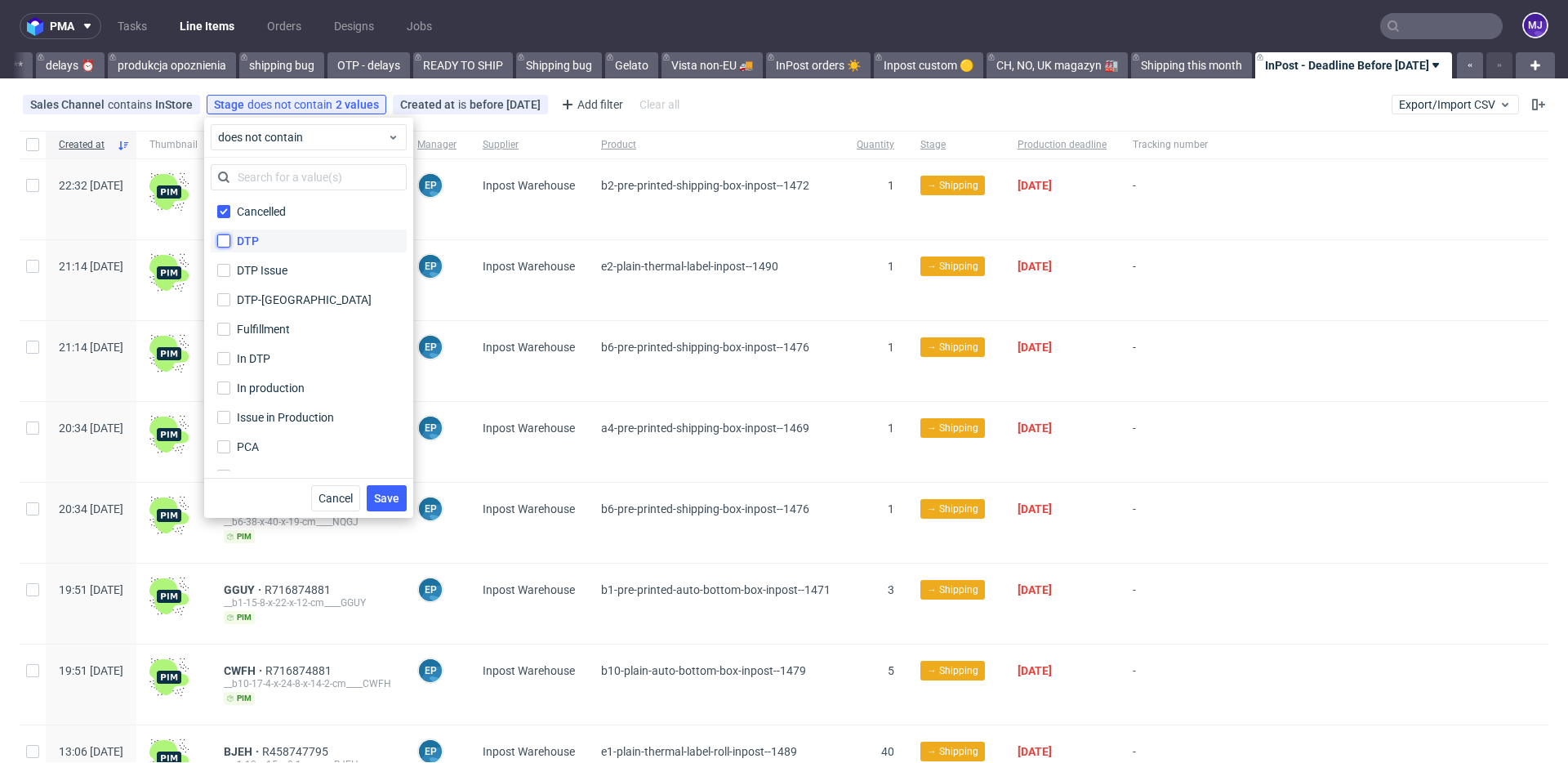
checkbox input "true"
click at [225, 270] on input "DTP Issue" at bounding box center [223, 270] width 13 height 13
checkbox input "true"
click at [224, 299] on input "DTP-DC" at bounding box center [223, 299] width 13 height 13
checkbox input "true"
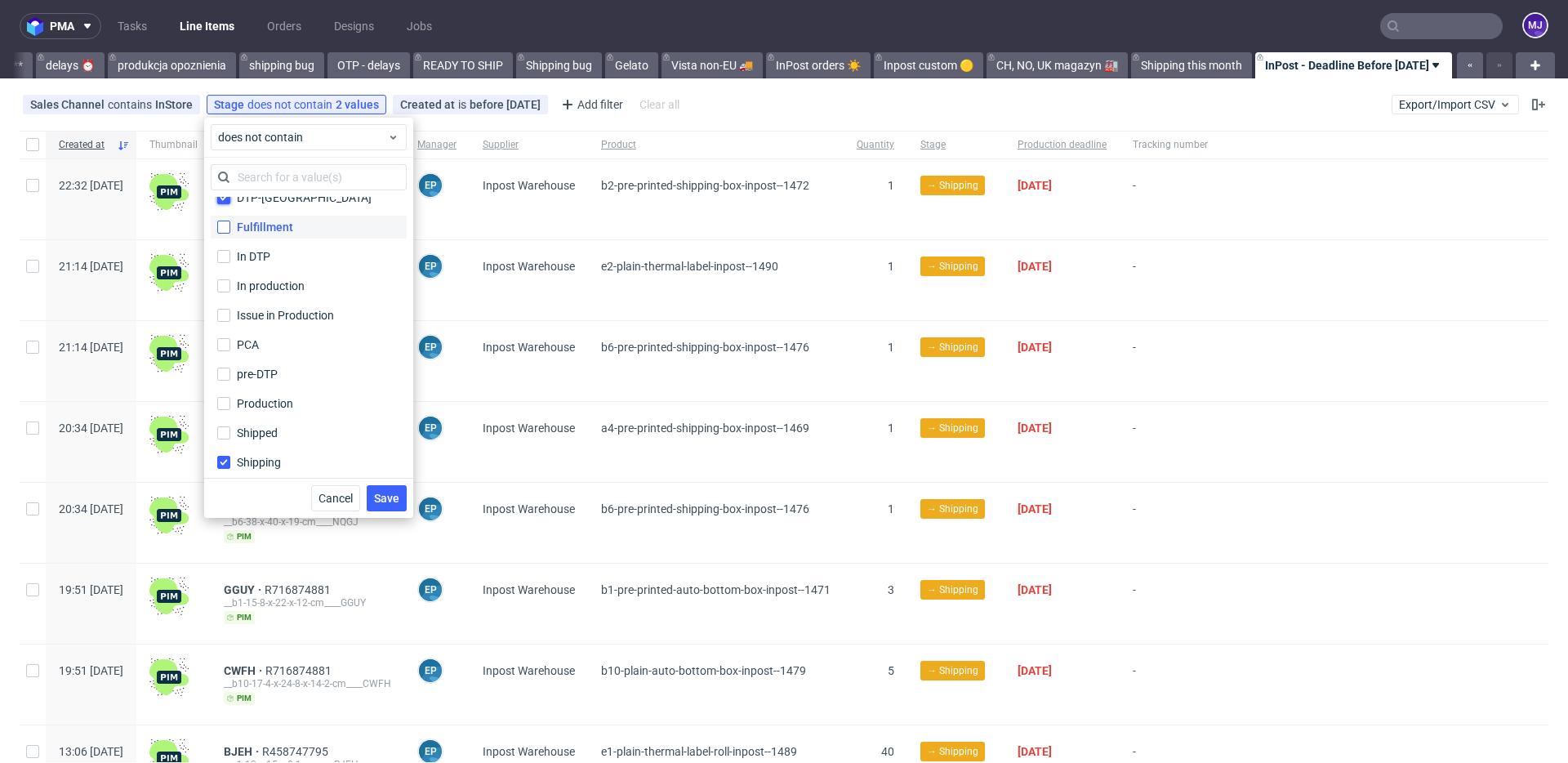
scroll to position [105, 0]
click at [222, 251] on input "In DTP" at bounding box center [223, 252] width 13 height 13
checkbox input "true"
click at [223, 276] on input "In production" at bounding box center [223, 282] width 13 height 13
checkbox input "true"
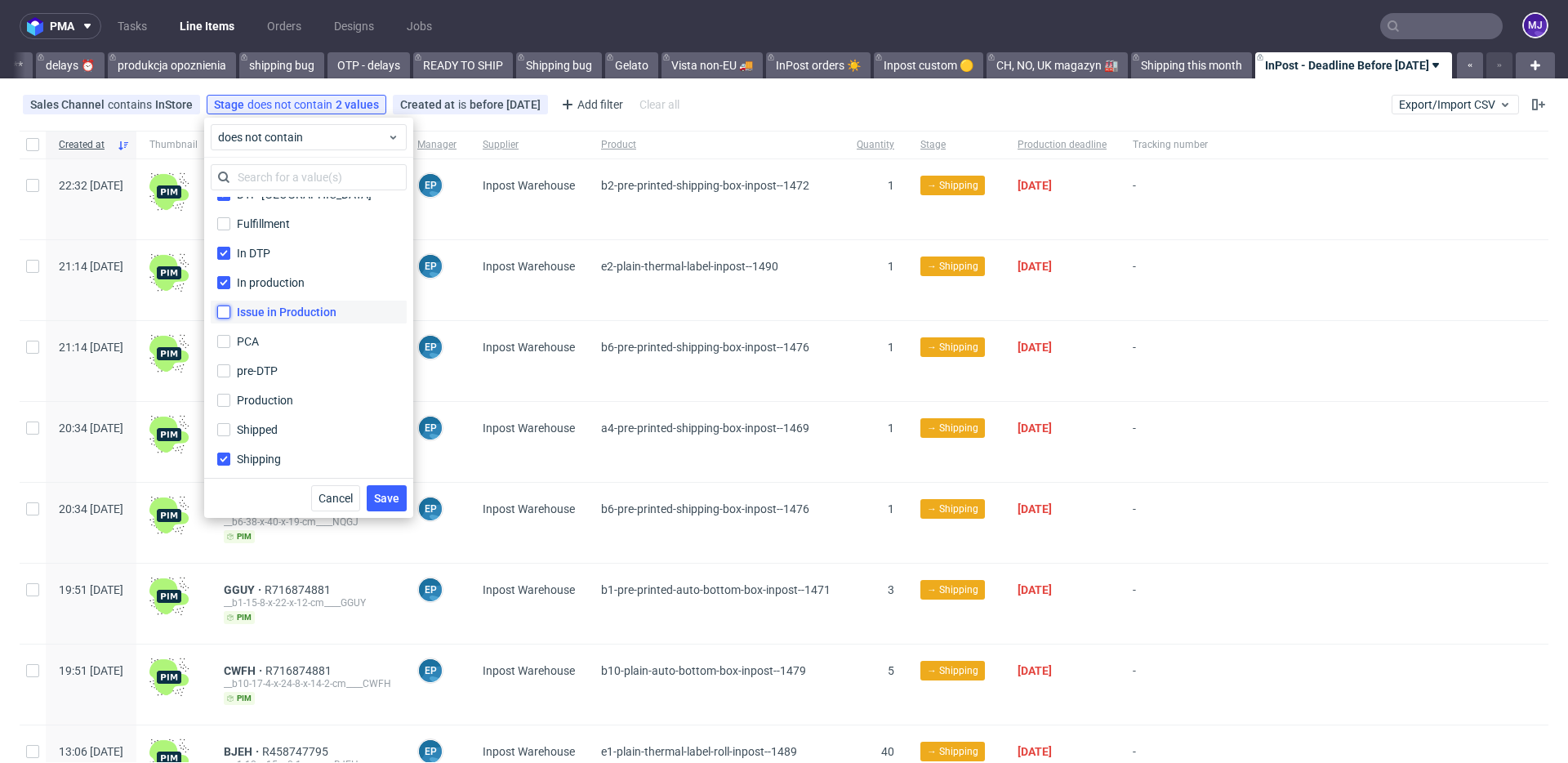
click at [227, 310] on input "Issue in Production" at bounding box center [223, 312] width 13 height 13
checkbox input "true"
click at [227, 343] on input "PCA" at bounding box center [223, 341] width 13 height 13
checkbox input "true"
click at [227, 370] on input "pre-DTP" at bounding box center [223, 370] width 13 height 13
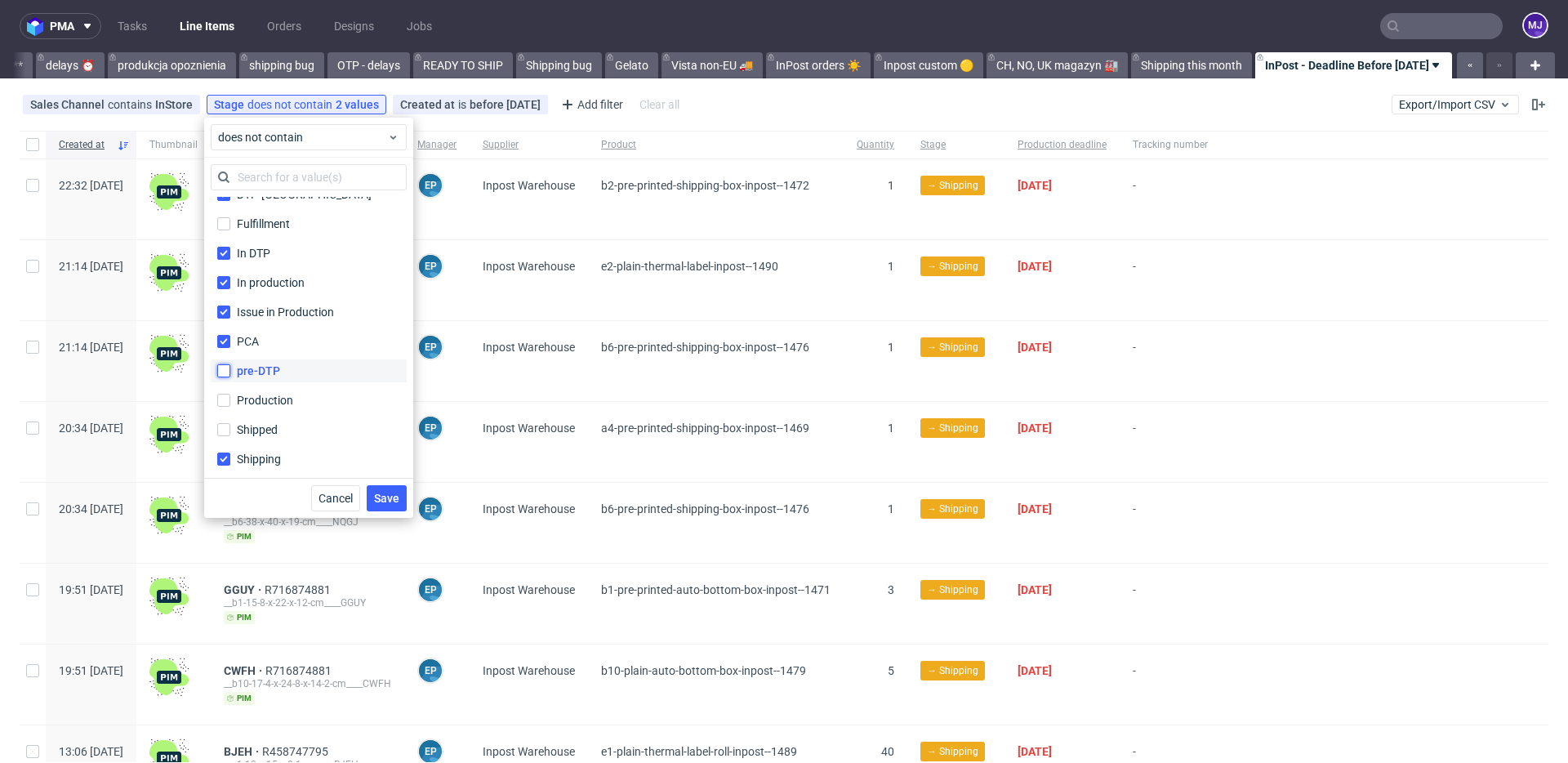
checkbox input "true"
click at [224, 399] on input "Production" at bounding box center [223, 400] width 13 height 13
checkbox input "true"
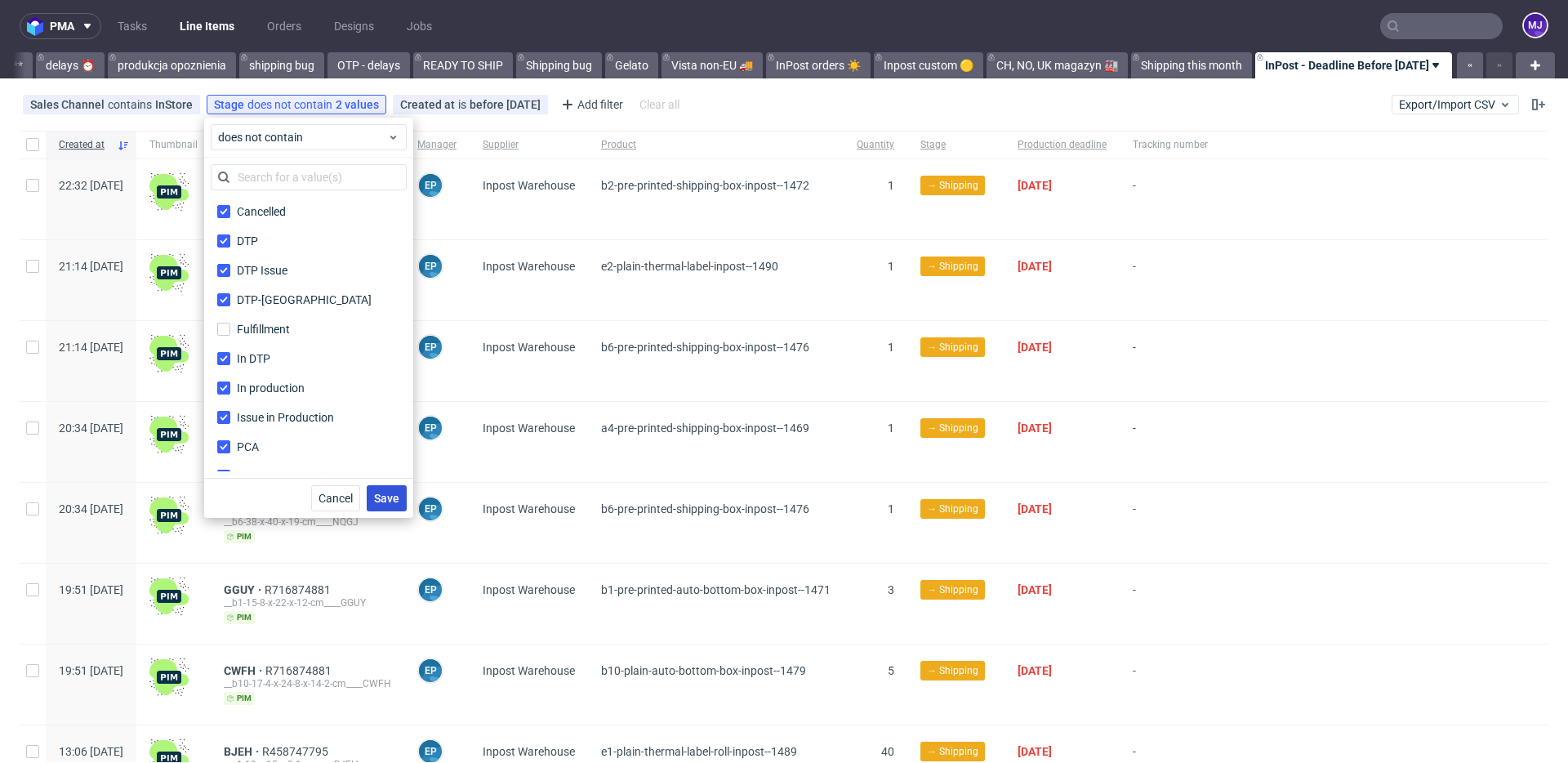
click at [387, 499] on span "Save" at bounding box center [386, 498] width 25 height 11
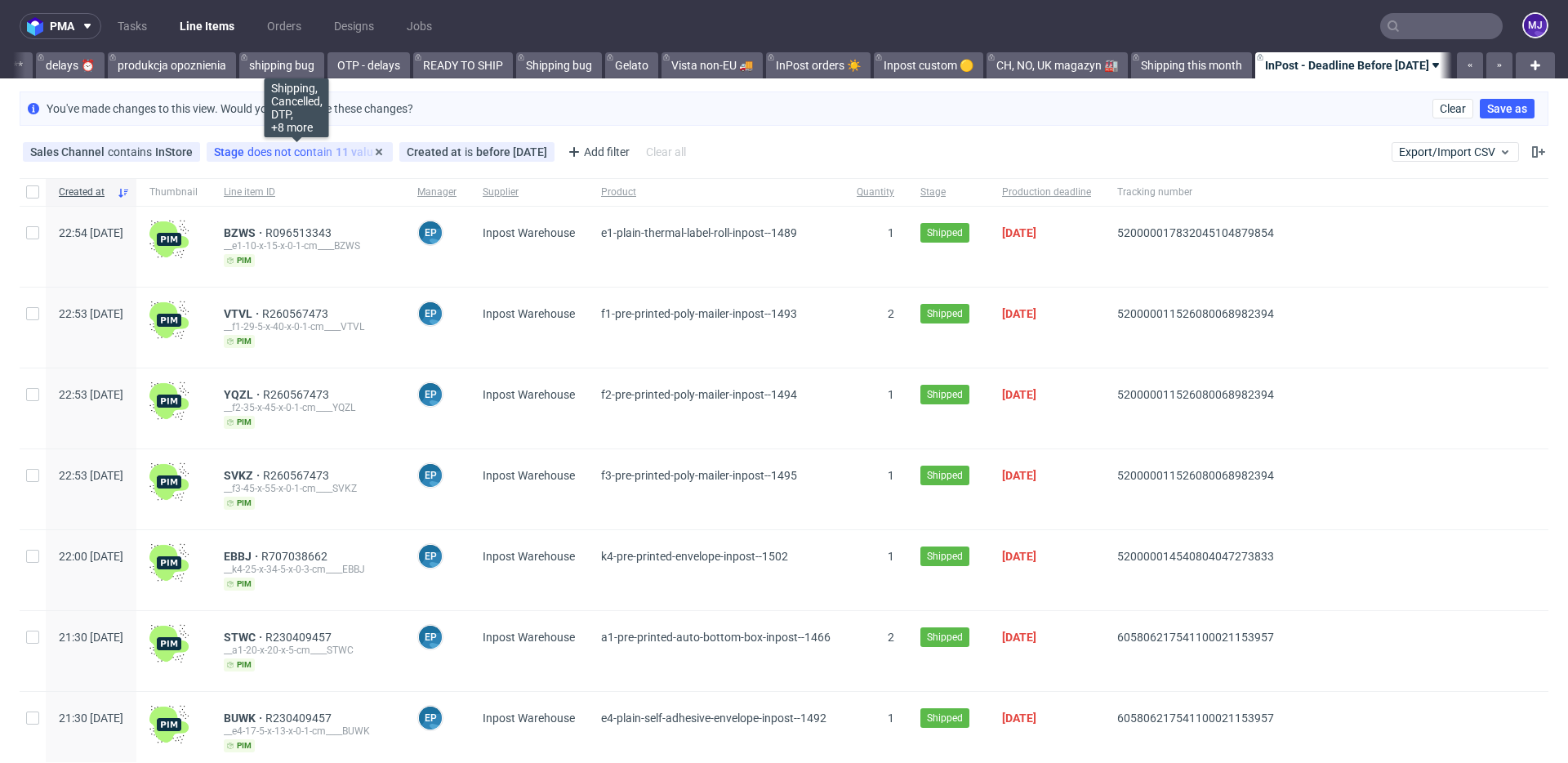
click at [338, 151] on div "Stage does not contain 11 values" at bounding box center [299, 152] width 171 height 13
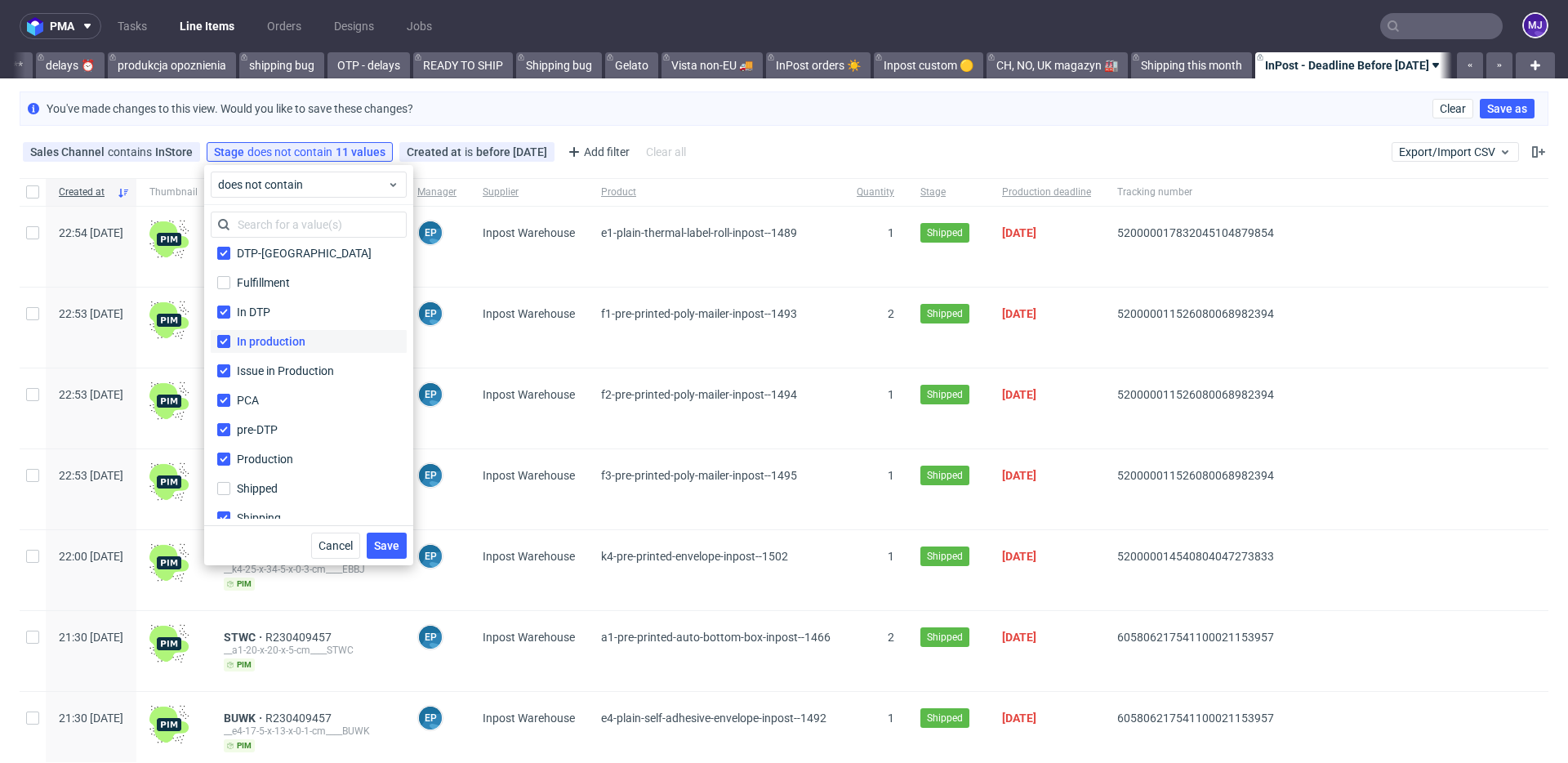
scroll to position [108, 0]
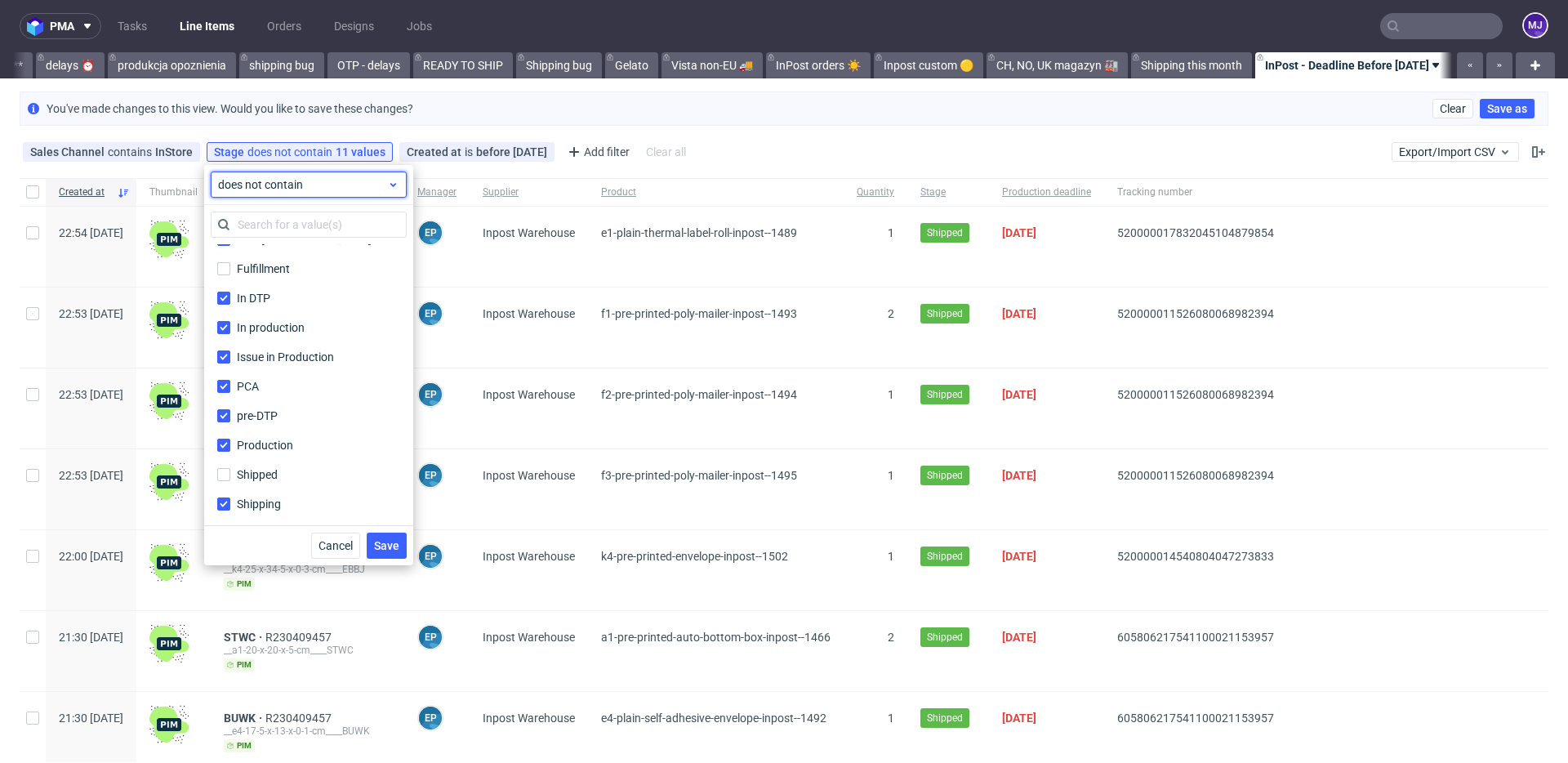
click at [310, 184] on span "does not contain" at bounding box center [302, 184] width 169 height 16
click at [266, 219] on span "contains" at bounding box center [266, 221] width 45 height 16
click at [390, 544] on span "Save" at bounding box center [386, 545] width 25 height 11
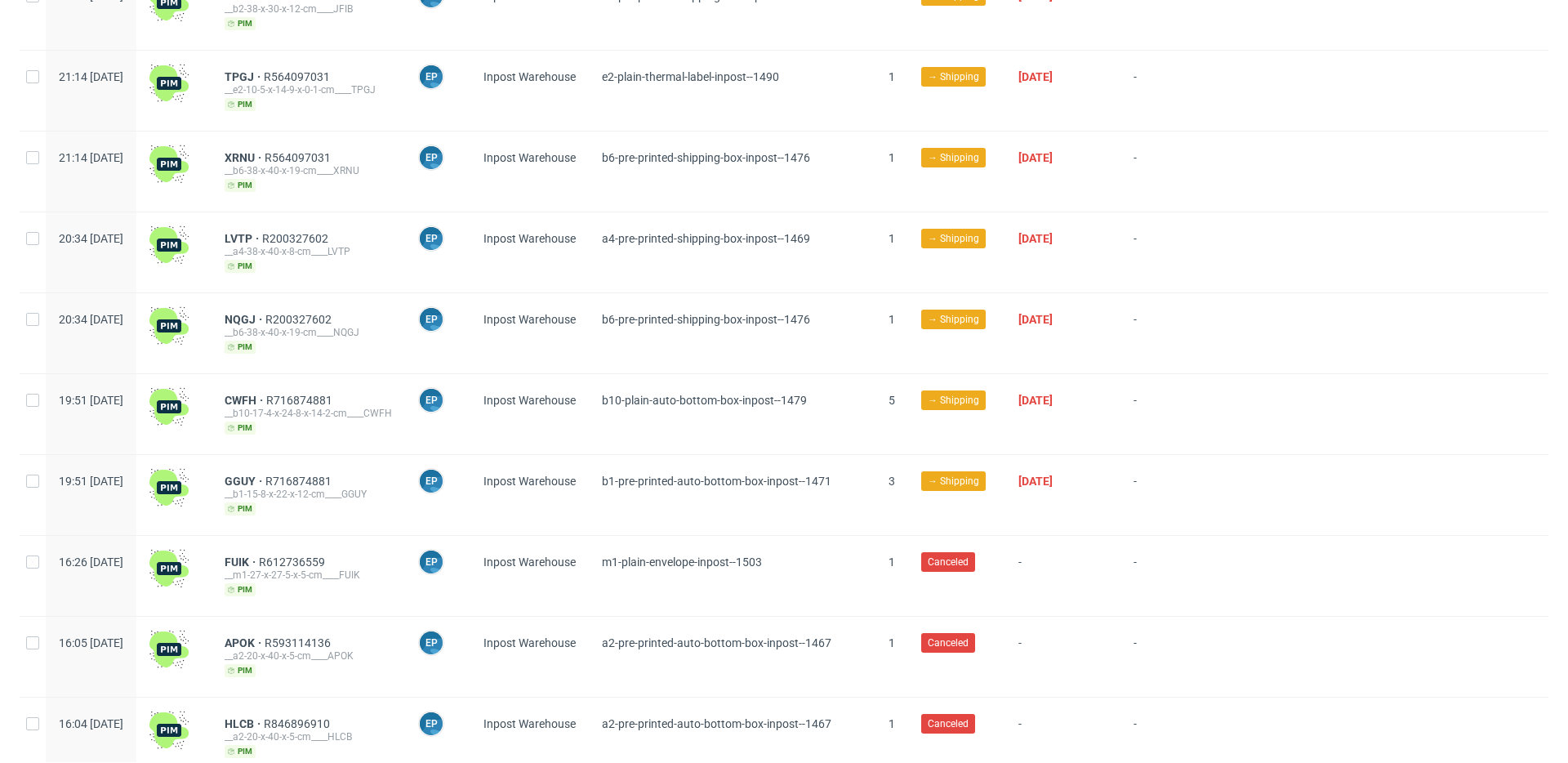
scroll to position [0, 0]
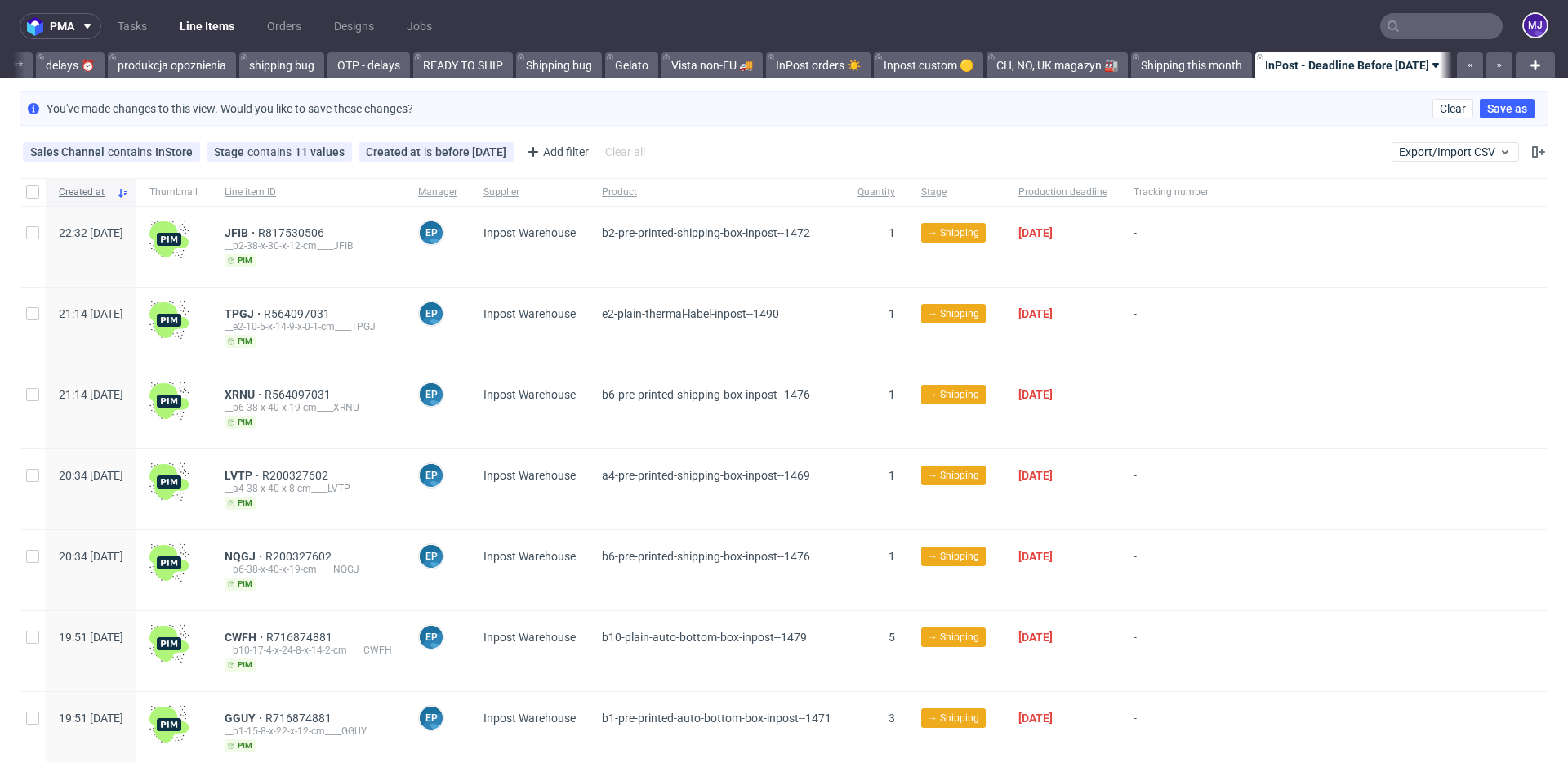
click at [87, 190] on span "Created at" at bounding box center [84, 192] width 52 height 14
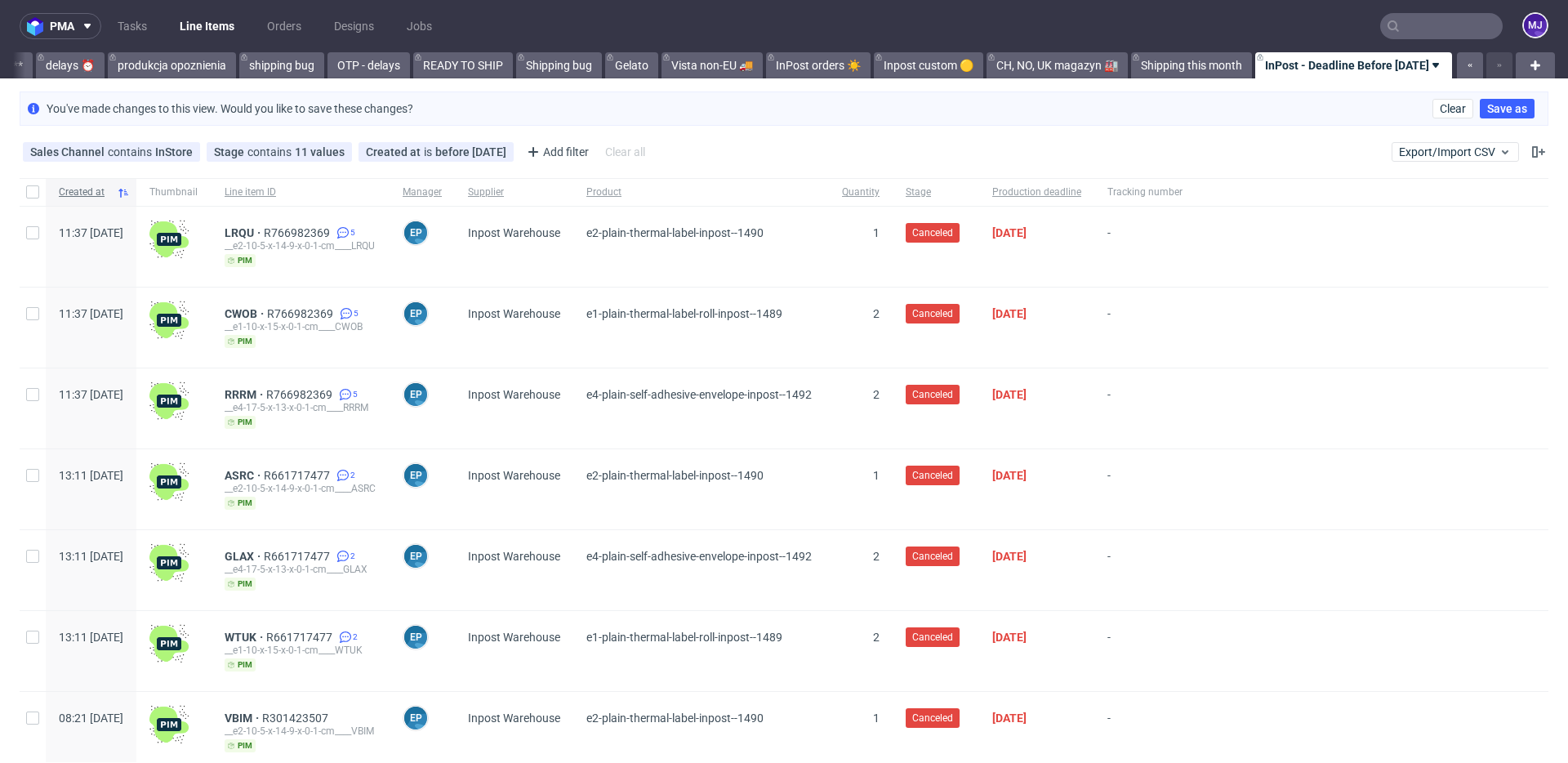
click at [87, 189] on span "Created at" at bounding box center [84, 192] width 52 height 14
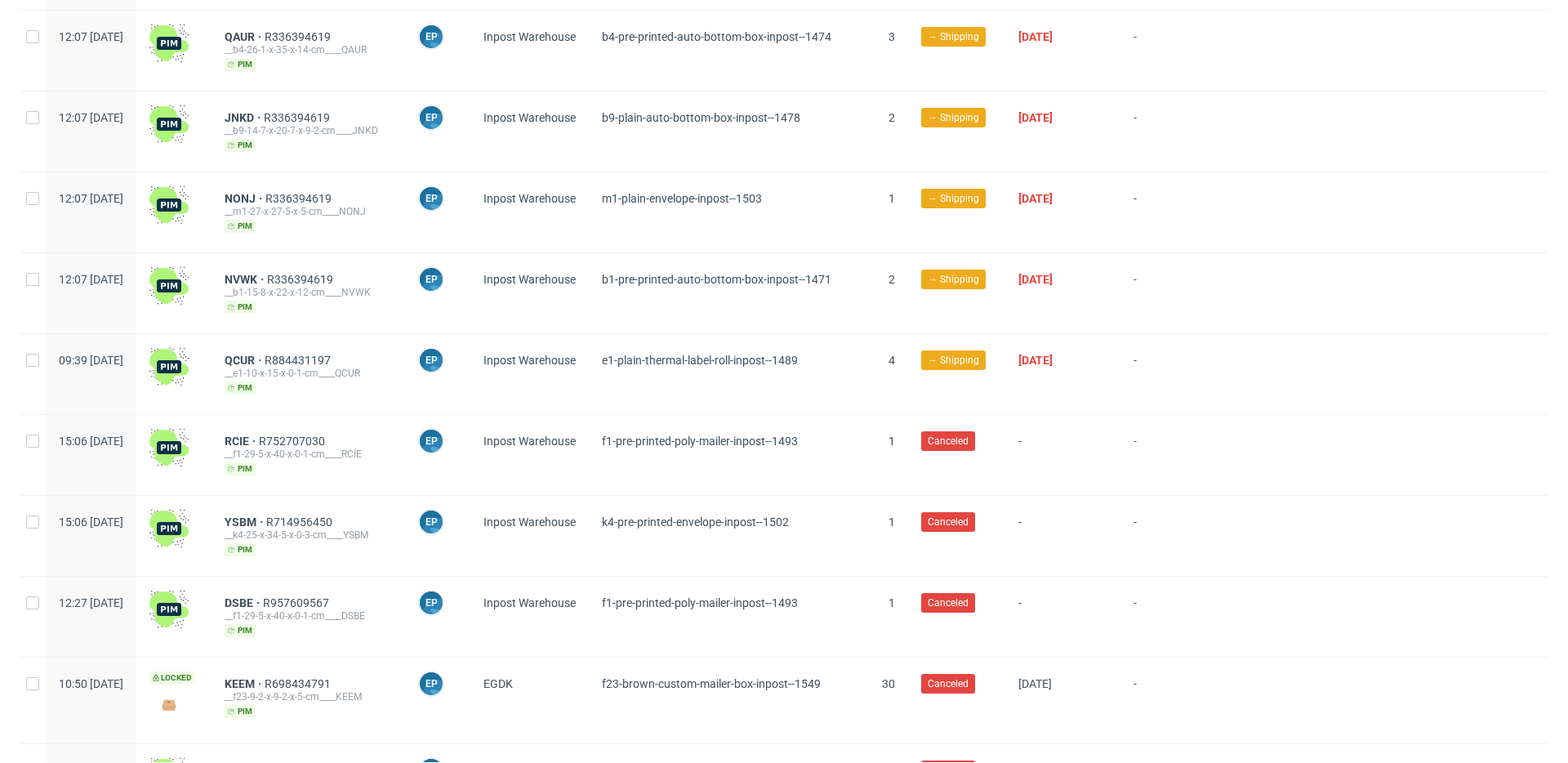
scroll to position [1934, 0]
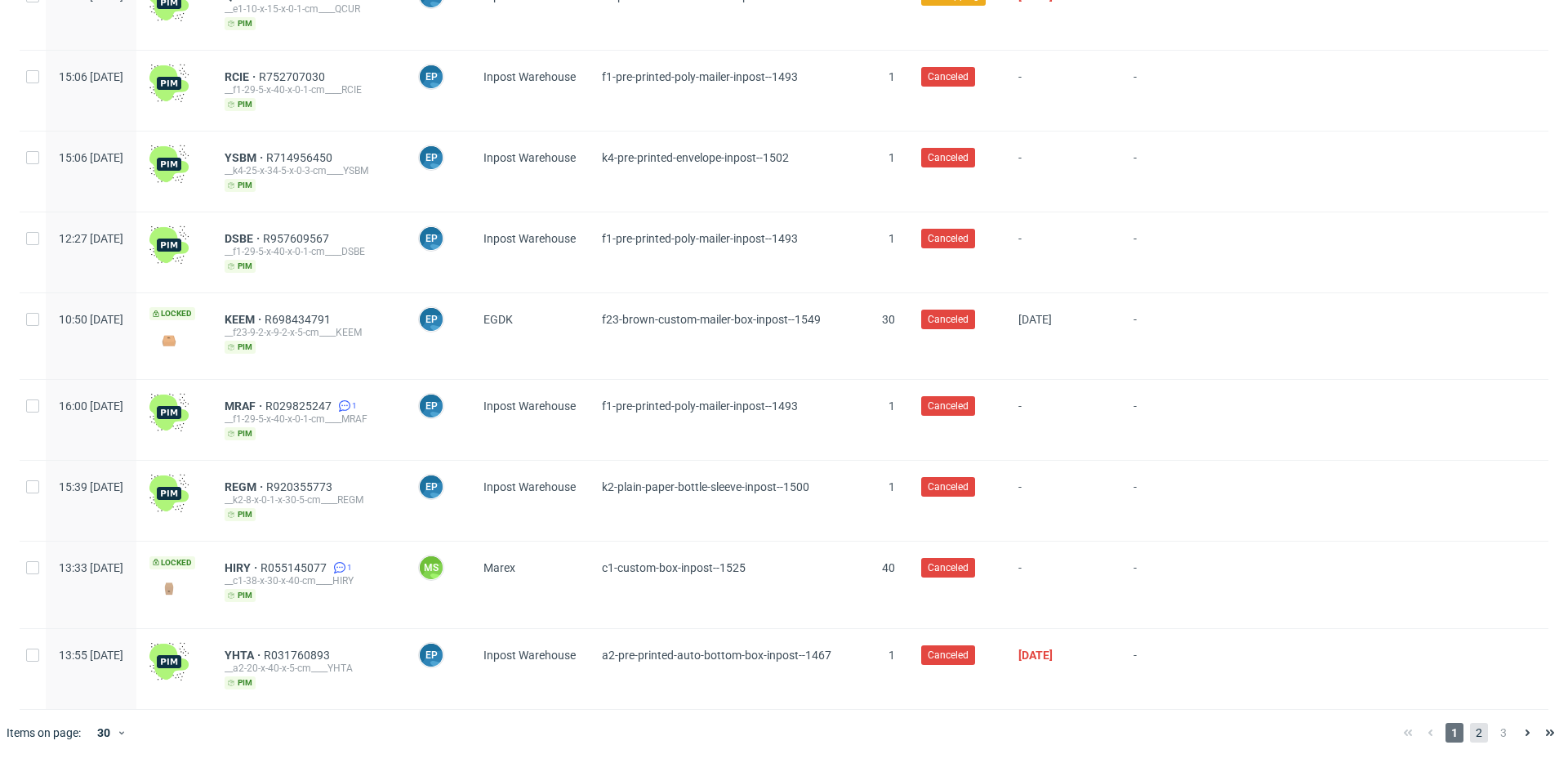
click at [1470, 735] on span "2" at bounding box center [1478, 732] width 18 height 20
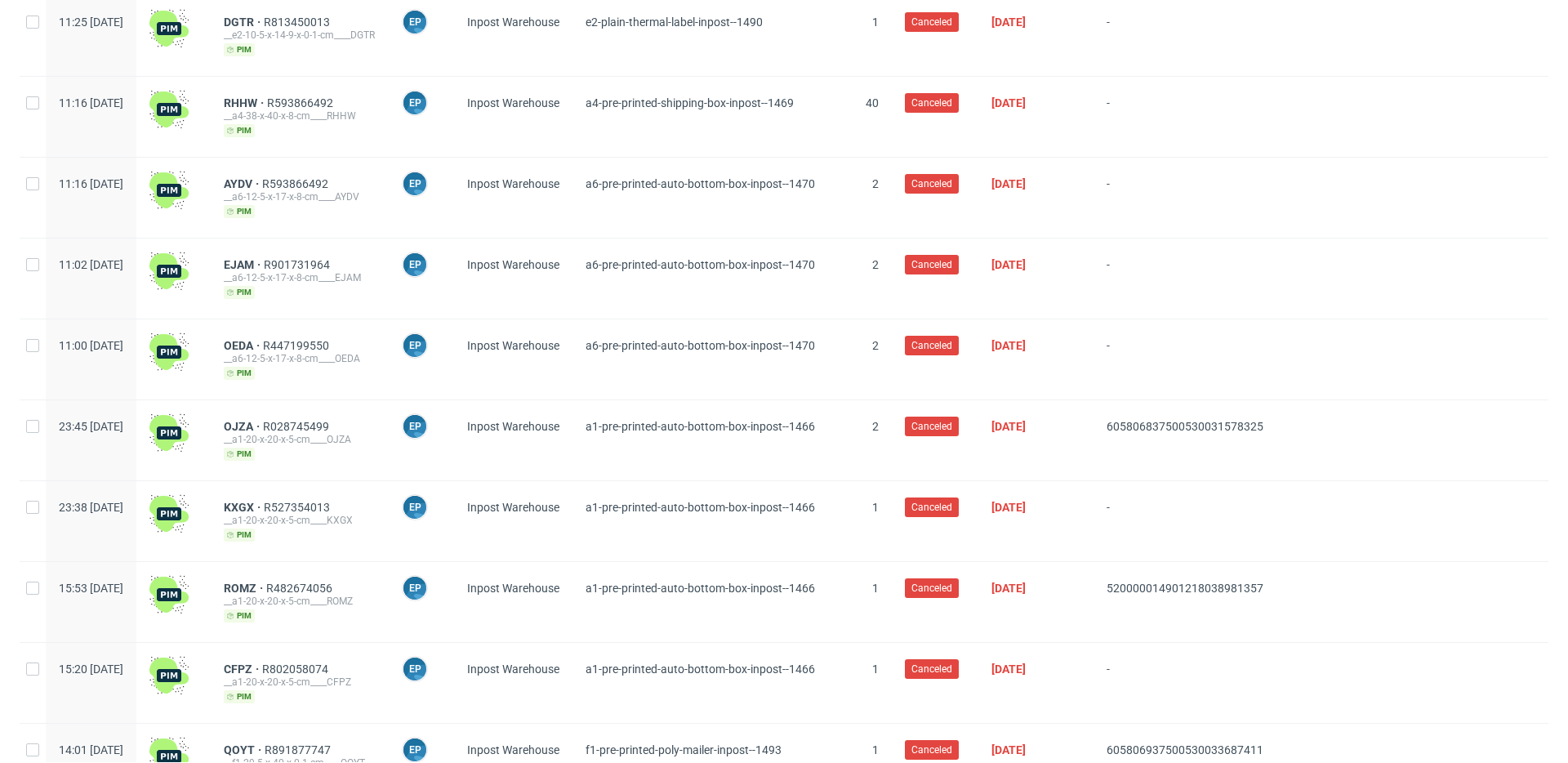
scroll to position [1922, 0]
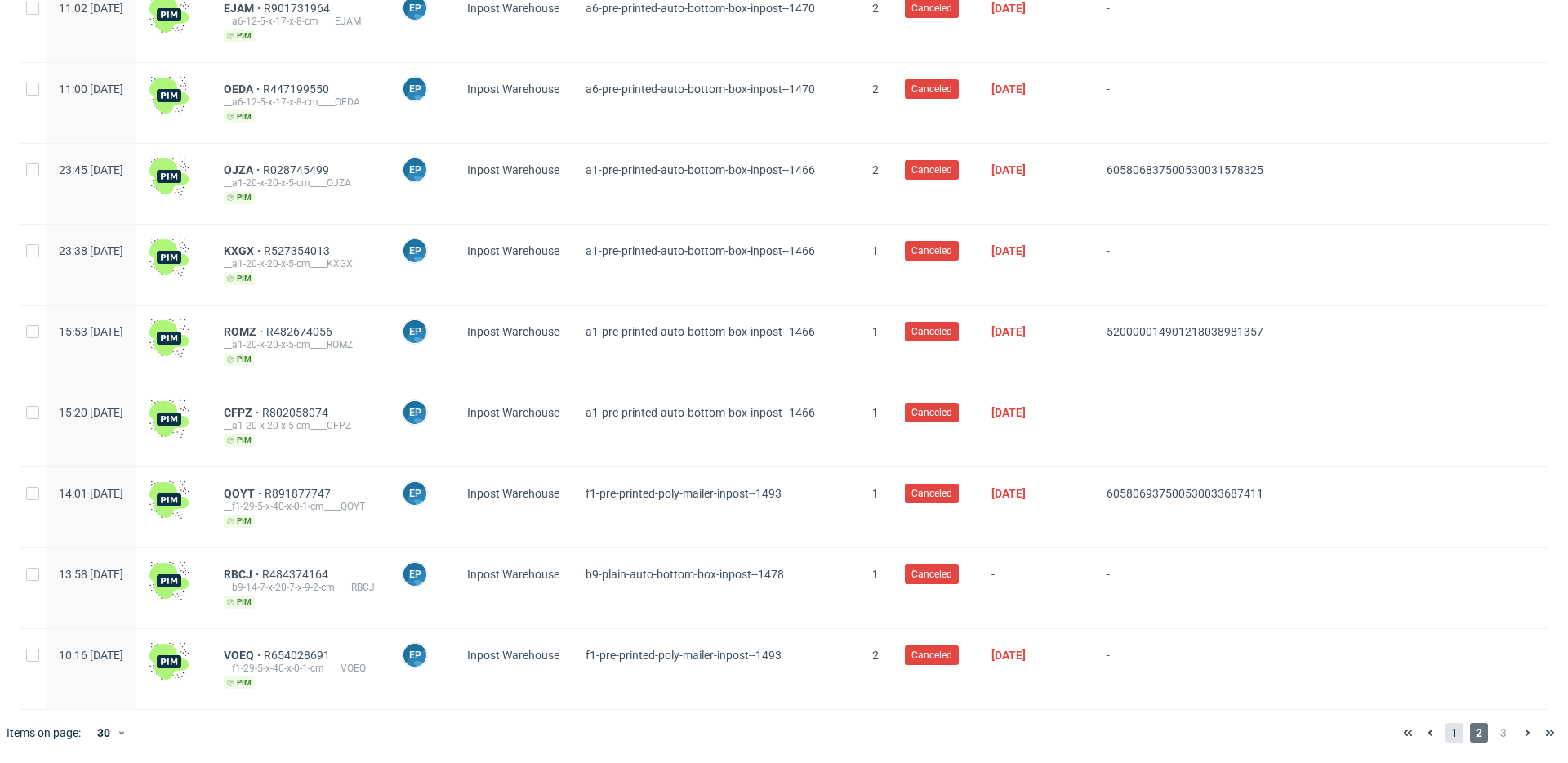
click at [1445, 737] on span "1" at bounding box center [1453, 732] width 18 height 20
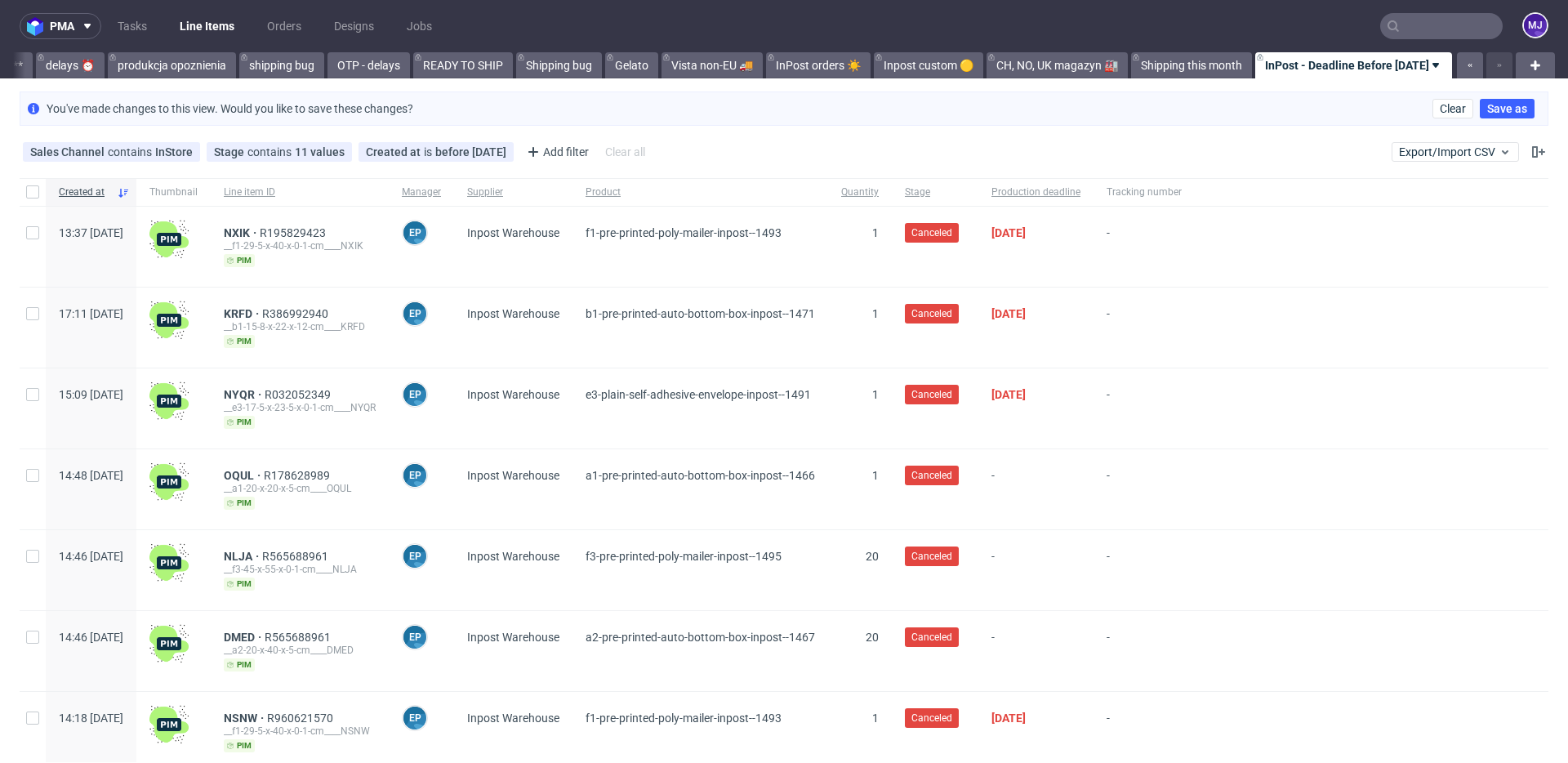
click at [975, 129] on div "You've made changes to this view. Would you like to save these changes? Clear S…" at bounding box center [784, 109] width 1568 height 47
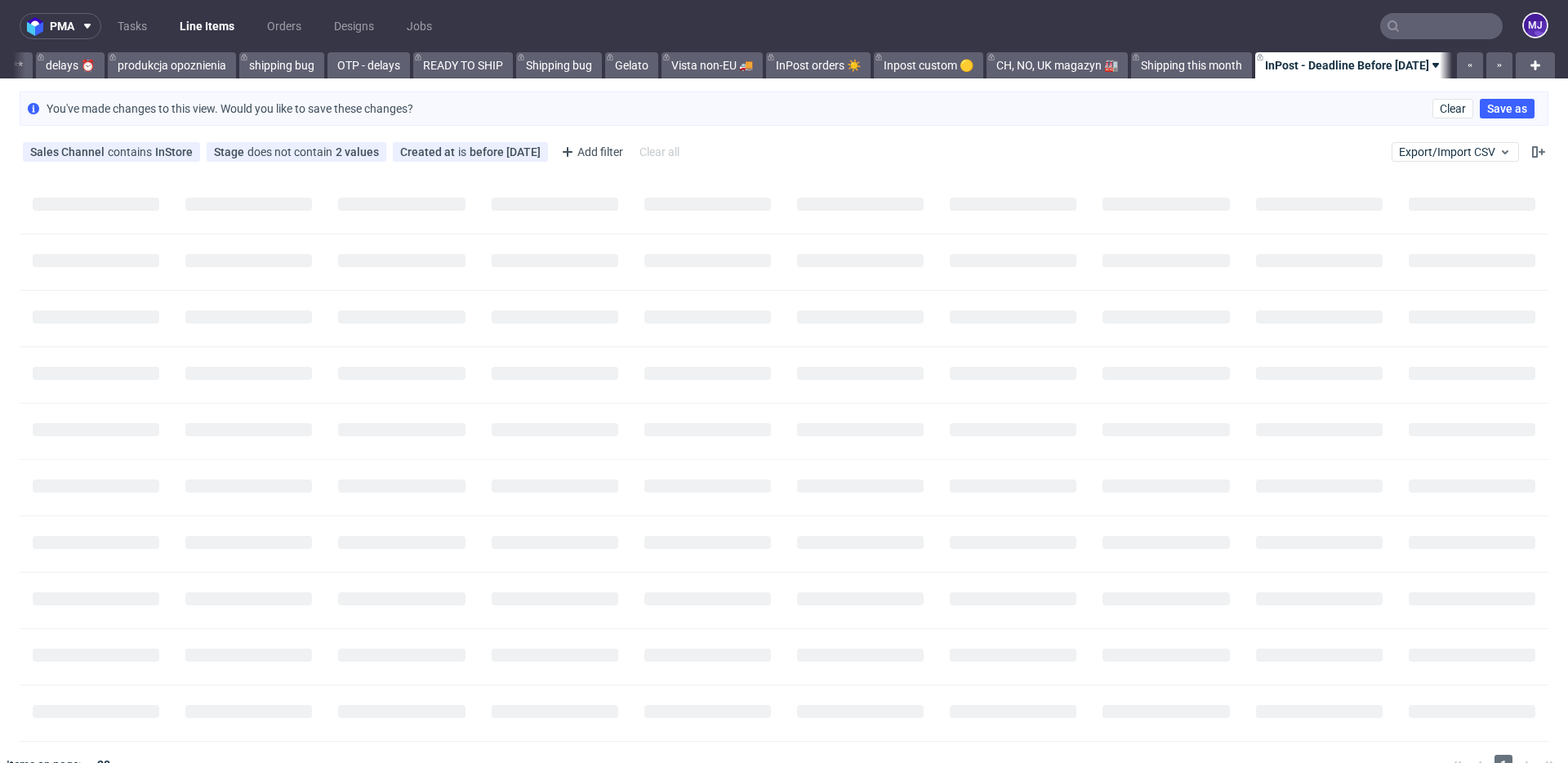
scroll to position [0, 3049]
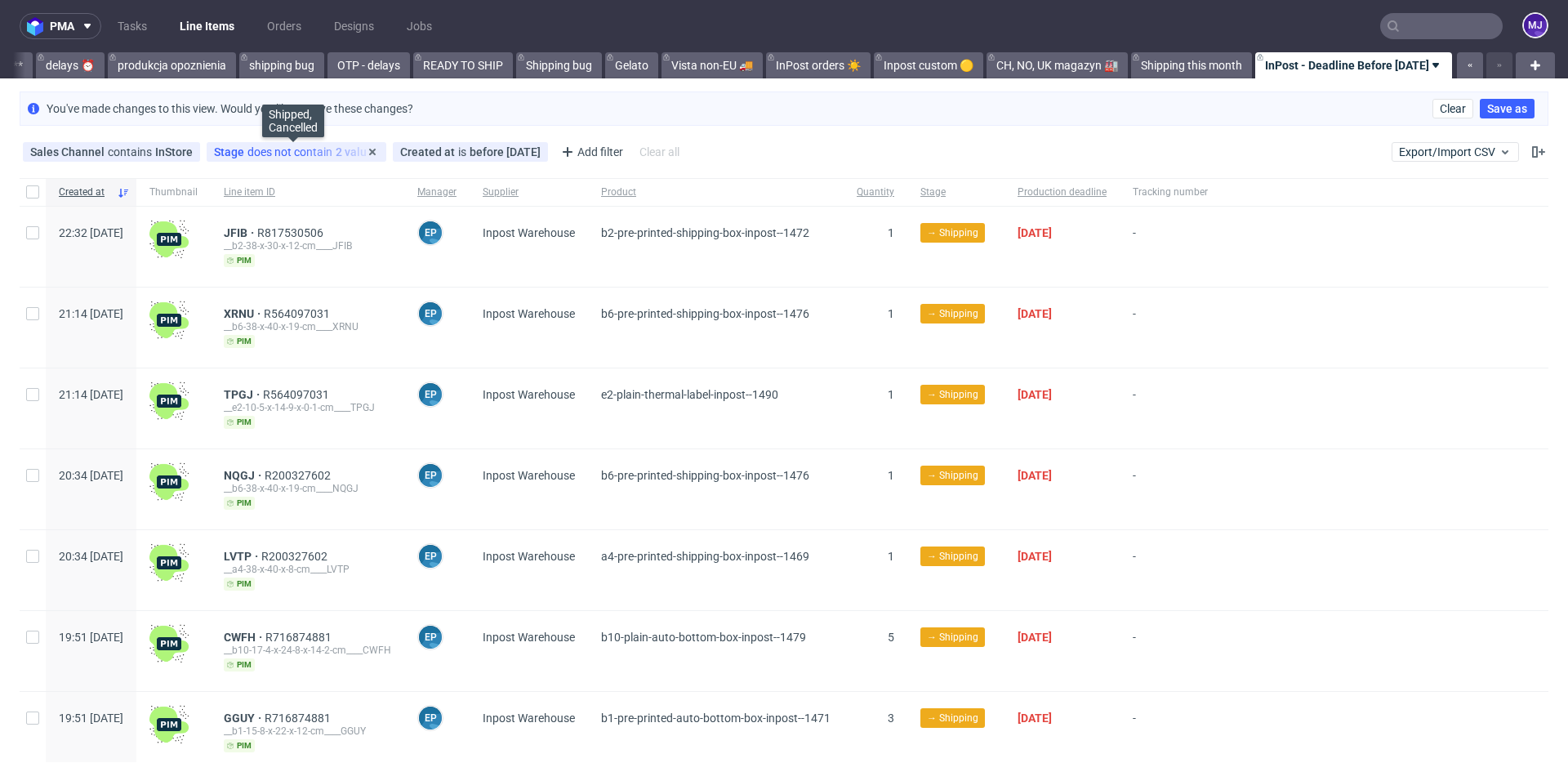
click at [357, 150] on div "Stage does not contain 2 values" at bounding box center [296, 152] width 165 height 13
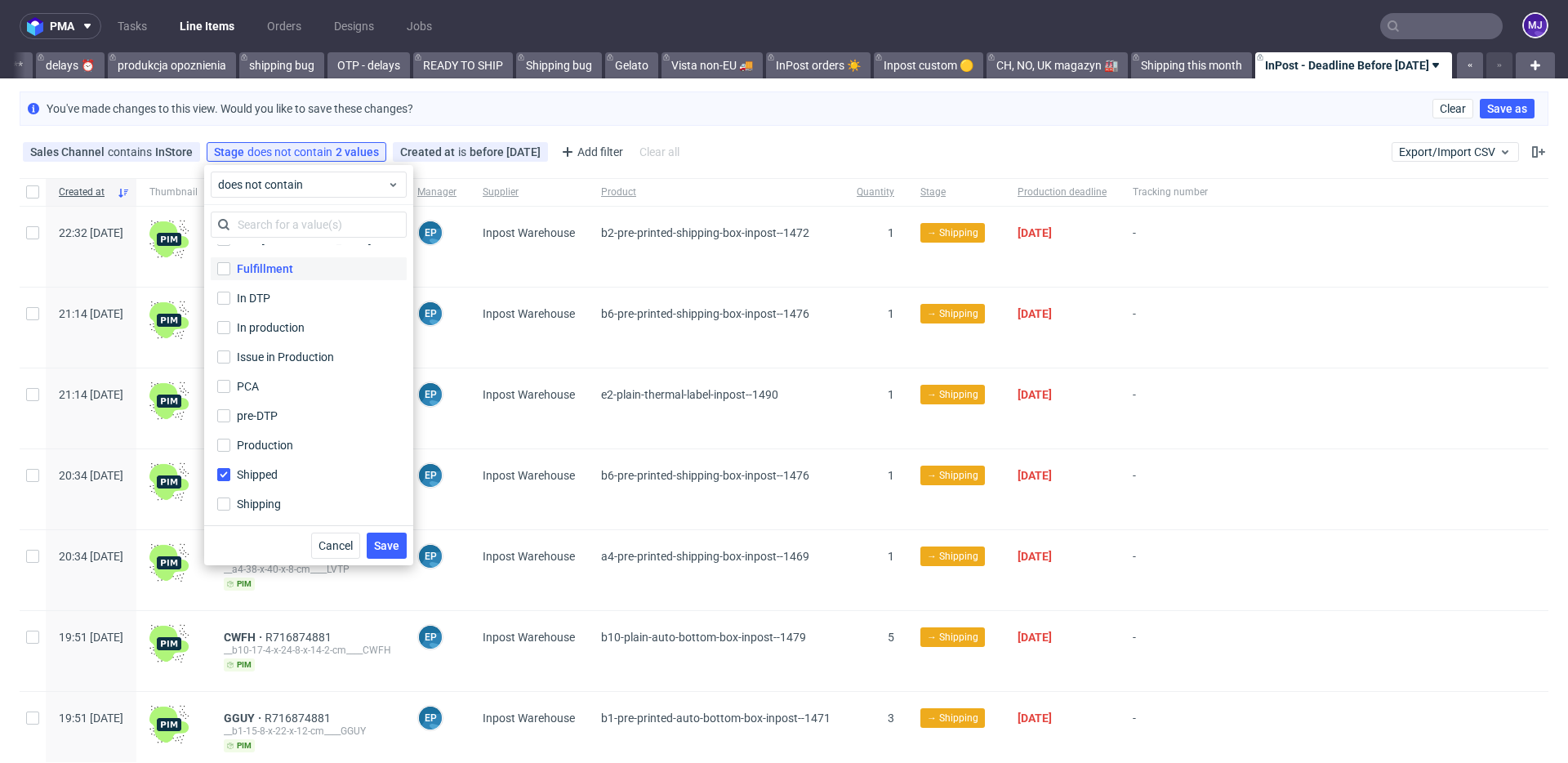
scroll to position [0, 0]
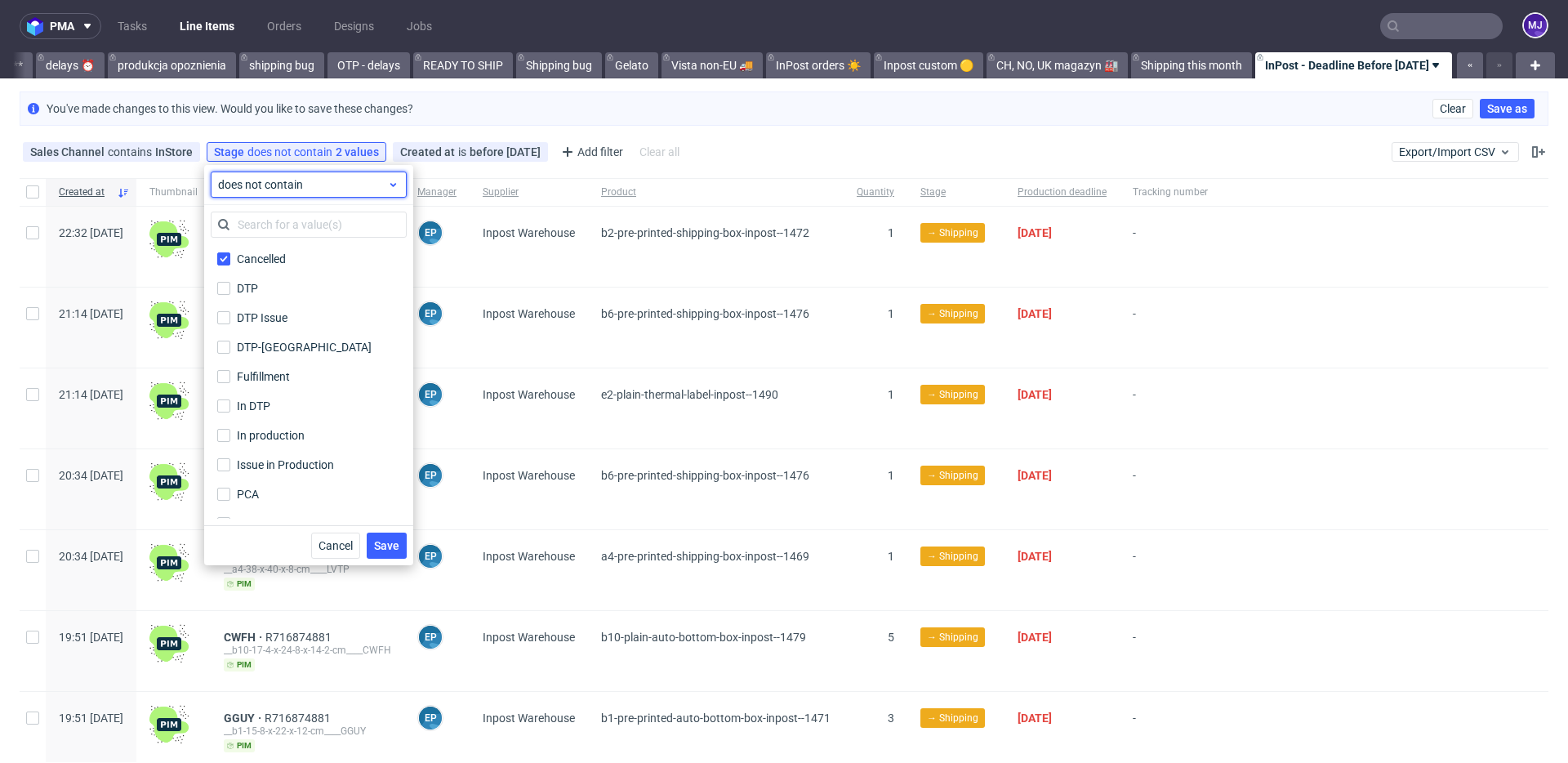
click at [339, 183] on span "does not contain" at bounding box center [302, 184] width 169 height 16
click at [825, 146] on div "Sales Channel contains InStore Stage does not contain 2 values Shipped, Cancell…" at bounding box center [784, 152] width 1568 height 40
click at [1000, 118] on div "You've made changes to this view. Would you like to save these changes? Clear S…" at bounding box center [784, 109] width 1528 height 34
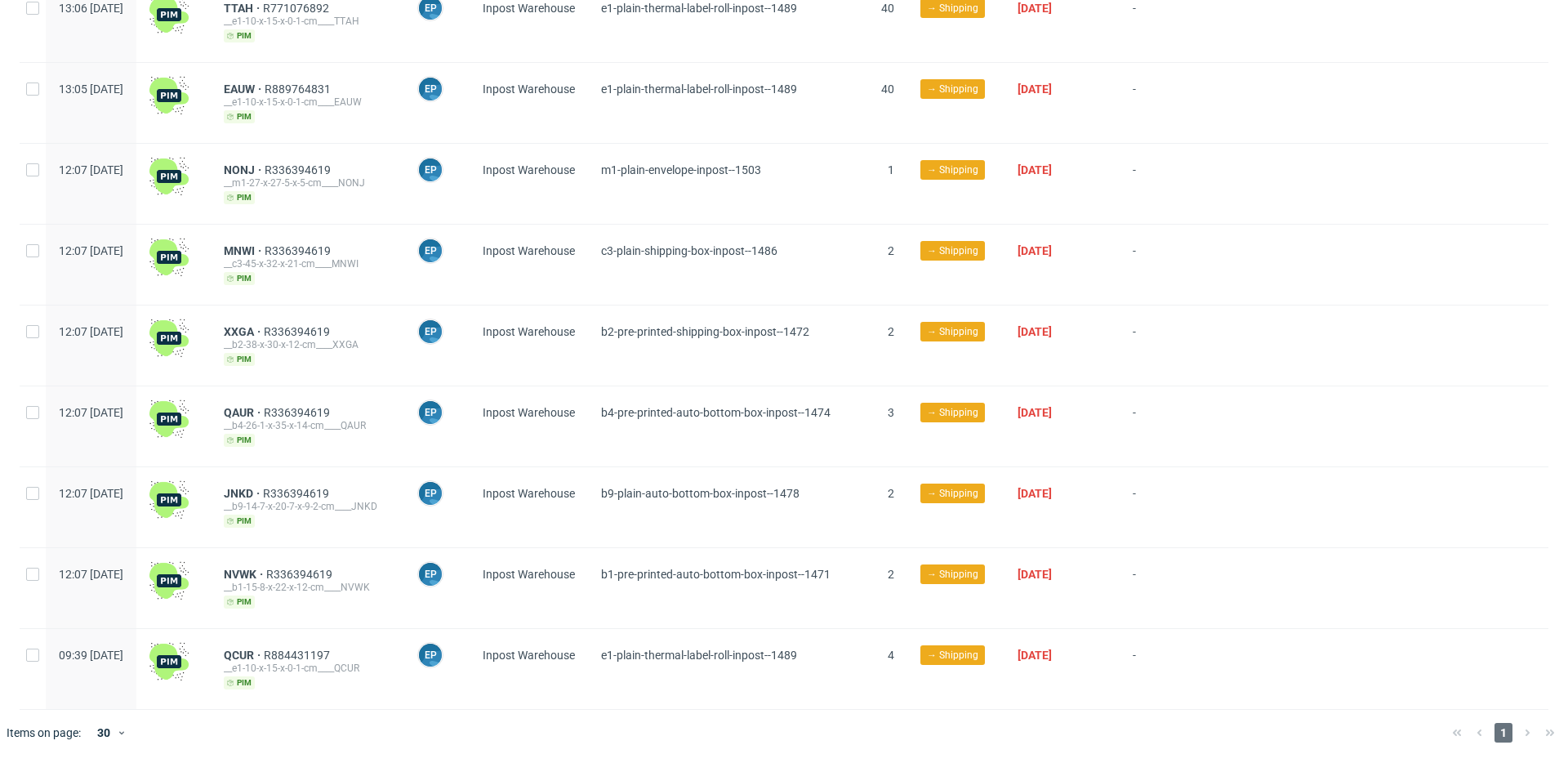
scroll to position [337, 0]
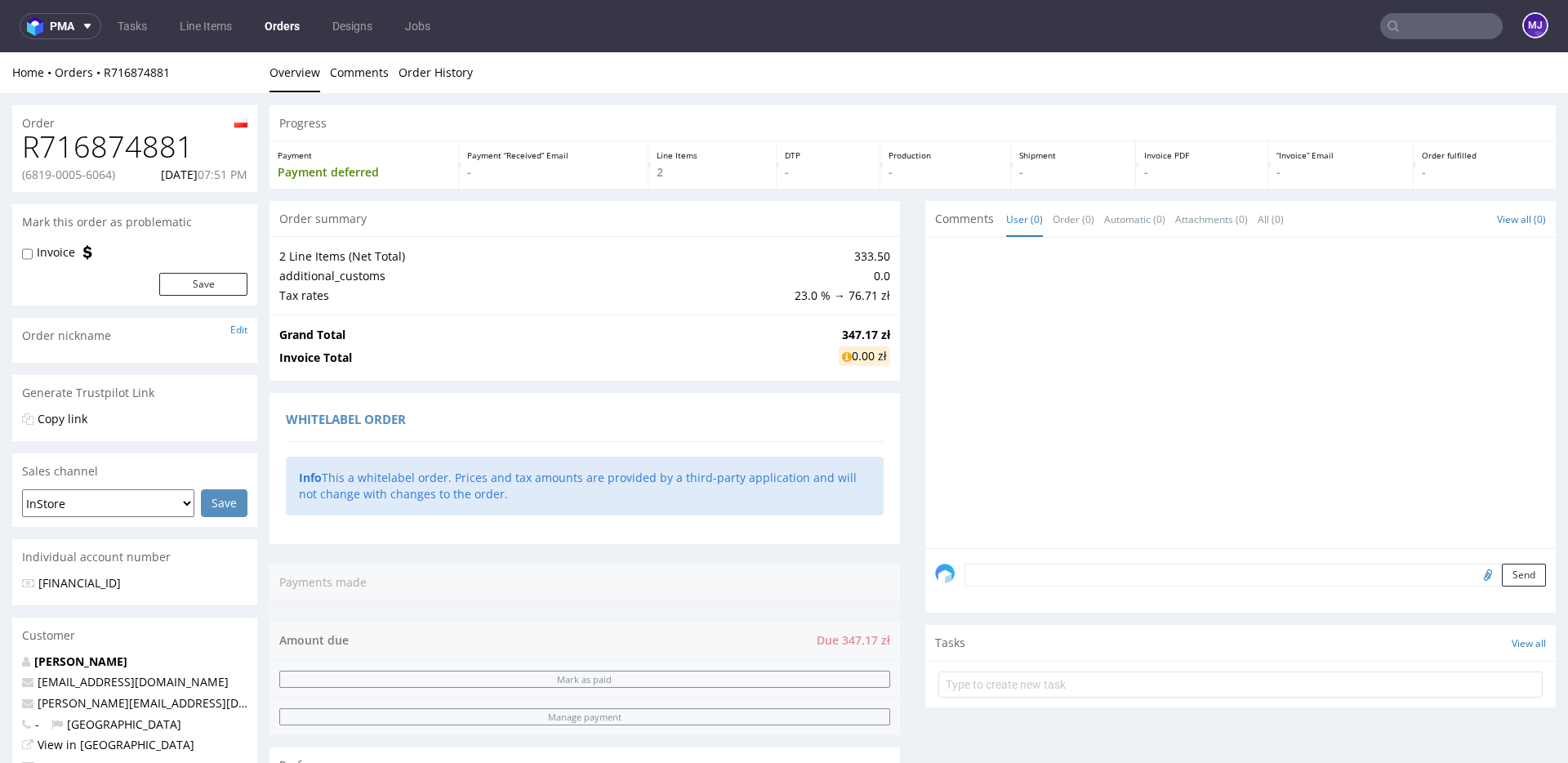
click at [35, 177] on p "(6819-0005-6064)" at bounding box center [69, 174] width 93 height 16
drag, startPoint x: 35, startPoint y: 177, endPoint x: 99, endPoint y: 177, distance: 64.0
click at [99, 177] on p "(6819-0005-6064)" at bounding box center [69, 174] width 93 height 16
